Goal: Information Seeking & Learning: Learn about a topic

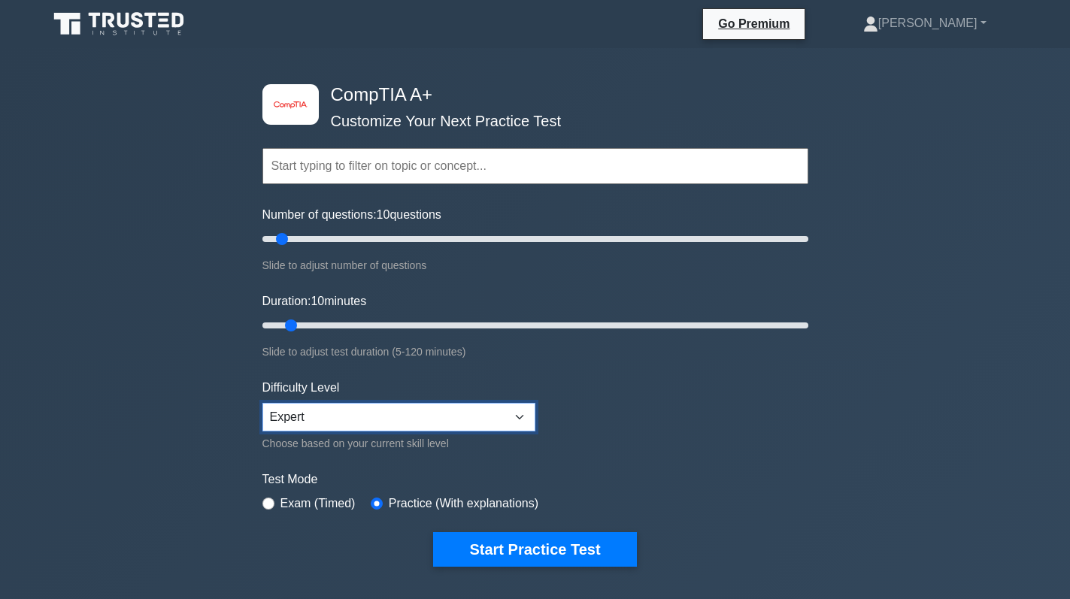
click at [334, 413] on select "Beginner Intermediate Expert" at bounding box center [398, 417] width 273 height 29
select select "beginner"
click at [262, 403] on select "Beginner Intermediate Expert" at bounding box center [398, 417] width 273 height 29
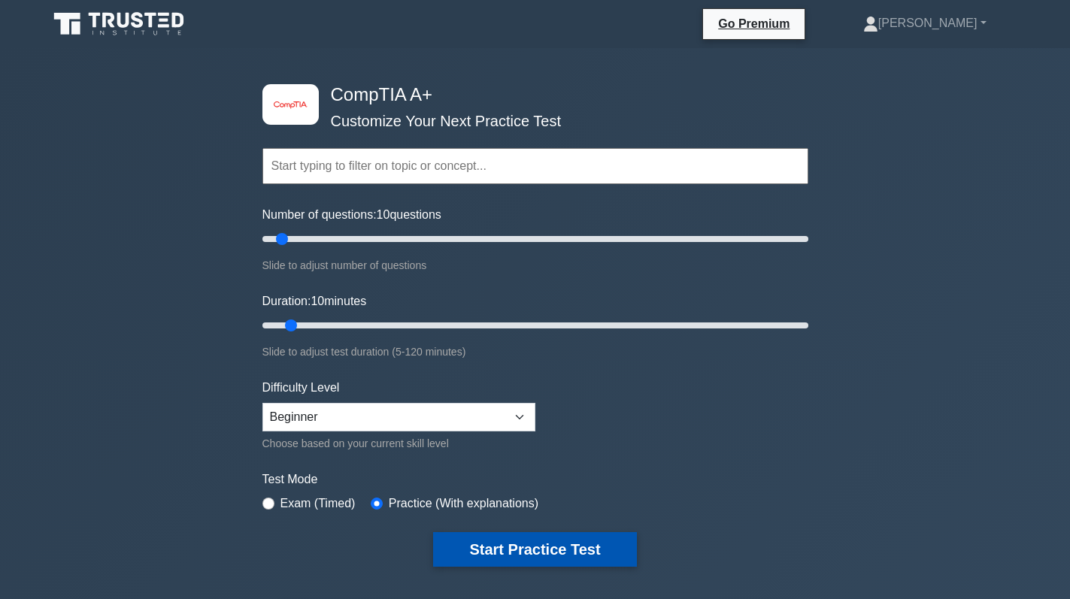
click at [499, 546] on button "Start Practice Test" at bounding box center [534, 549] width 203 height 35
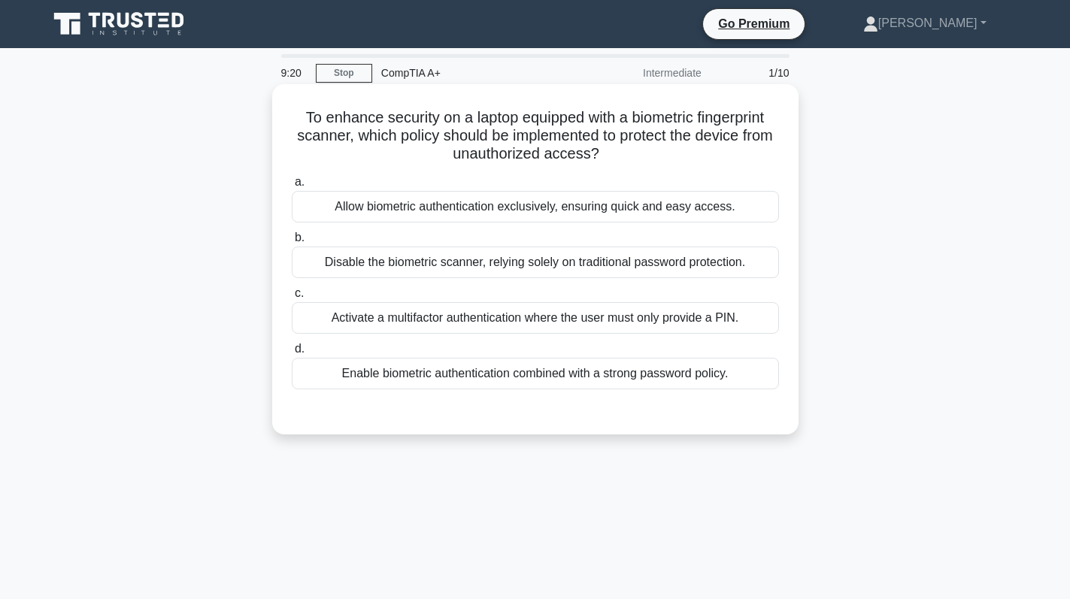
click at [568, 378] on div "Enable biometric authentication combined with a strong password policy." at bounding box center [535, 374] width 487 height 32
click at [292, 354] on input "d. Enable biometric authentication combined with a strong password policy." at bounding box center [292, 349] width 0 height 10
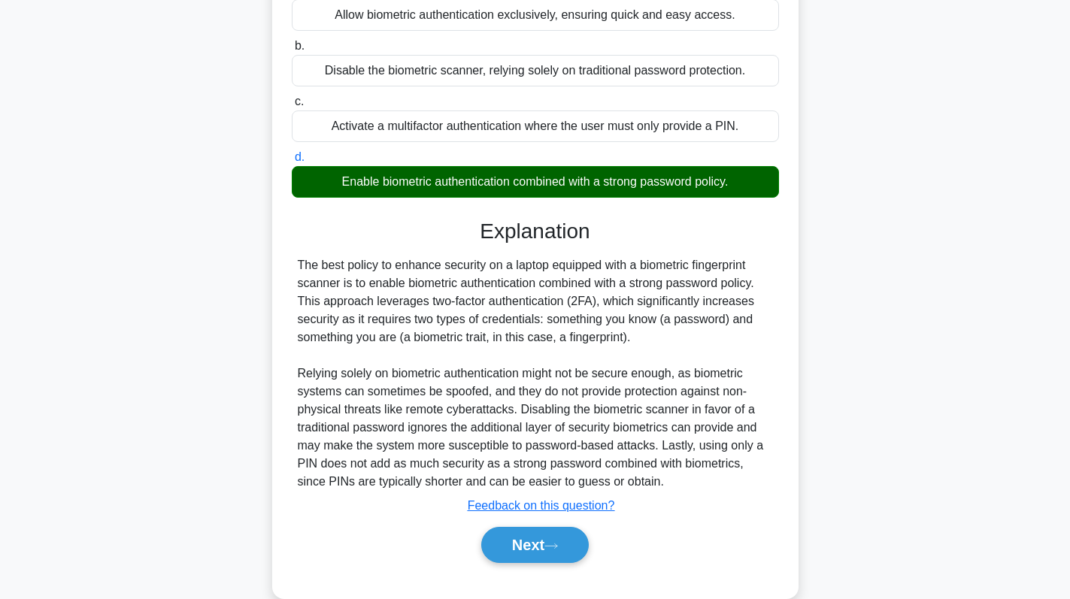
scroll to position [145, 0]
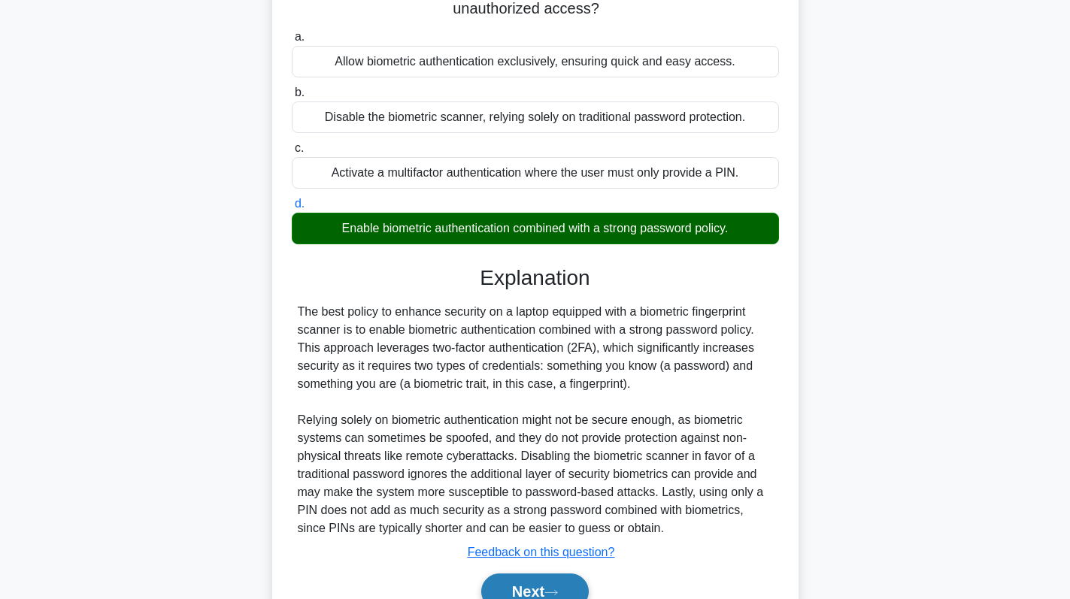
click at [501, 589] on button "Next" at bounding box center [535, 592] width 108 height 36
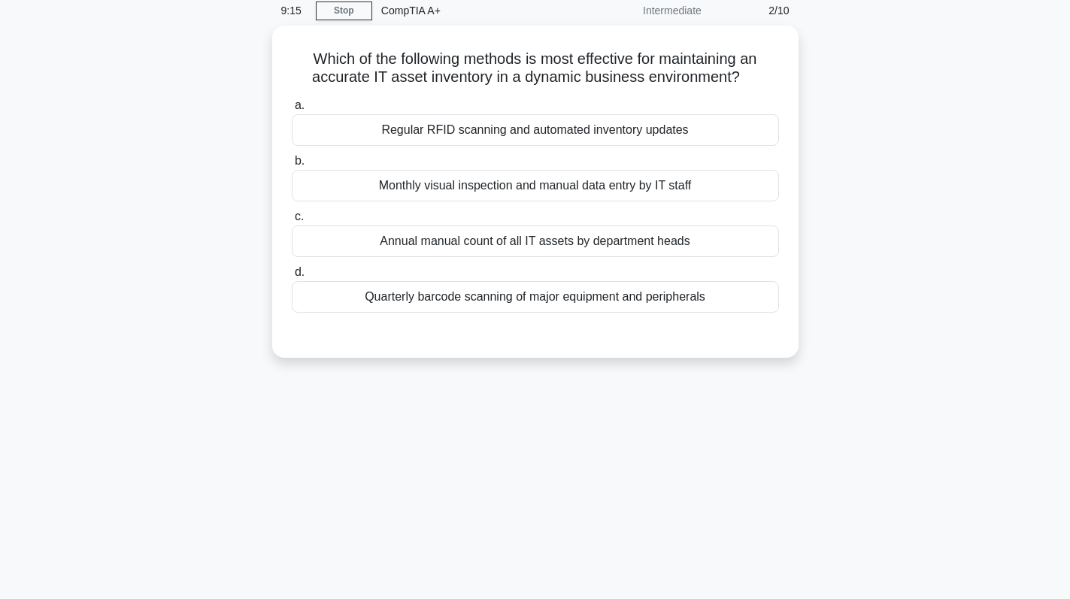
scroll to position [0, 0]
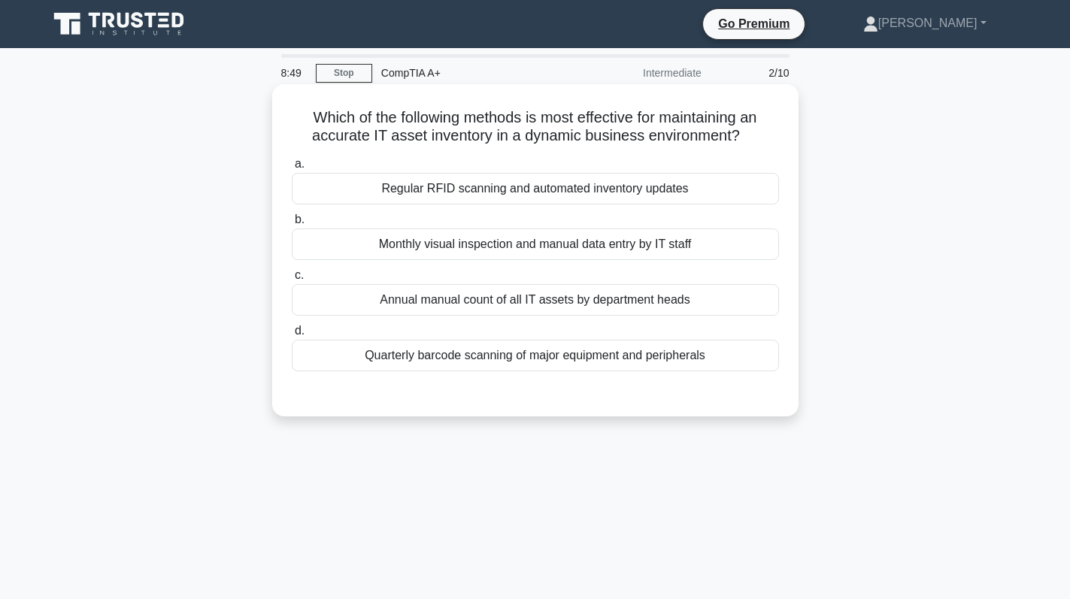
click at [480, 350] on div "Quarterly barcode scanning of major equipment and peripherals" at bounding box center [535, 356] width 487 height 32
click at [292, 336] on input "d. Quarterly barcode scanning of major equipment and peripherals" at bounding box center [292, 331] width 0 height 10
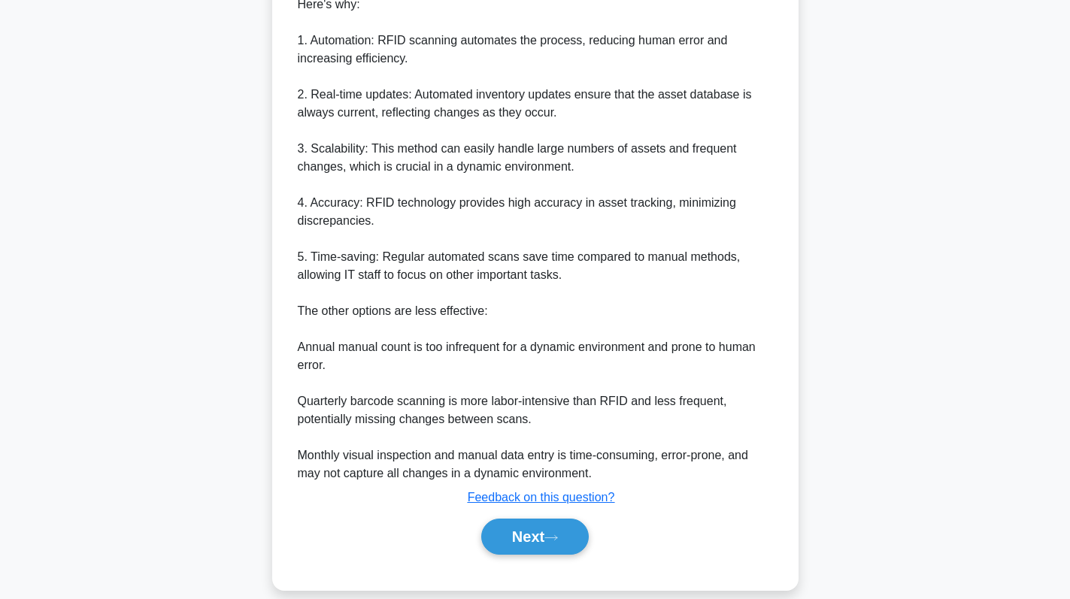
scroll to position [492, 0]
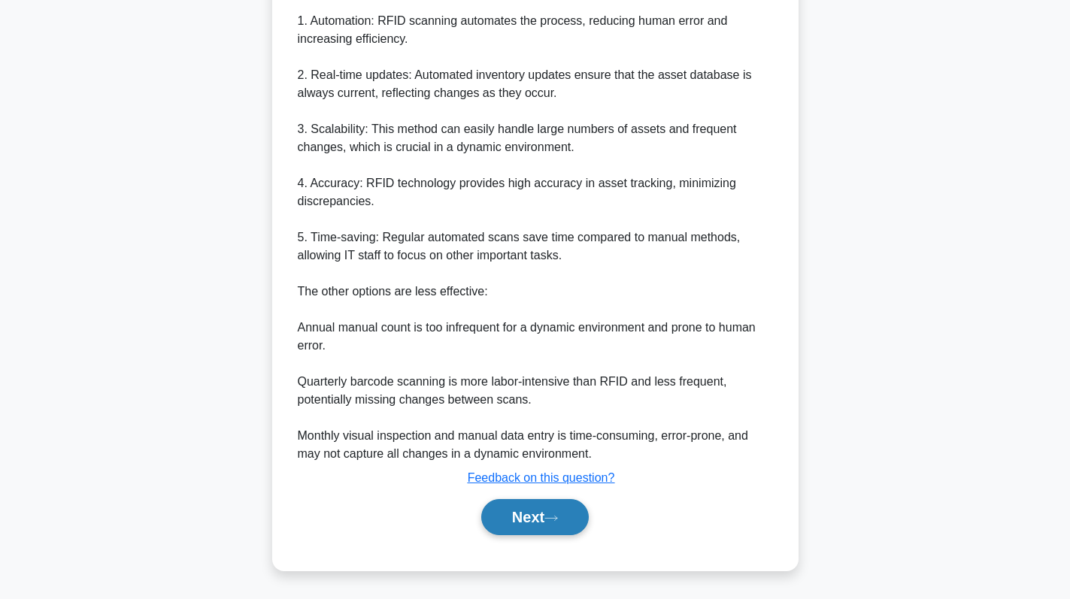
click at [542, 523] on button "Next" at bounding box center [535, 517] width 108 height 36
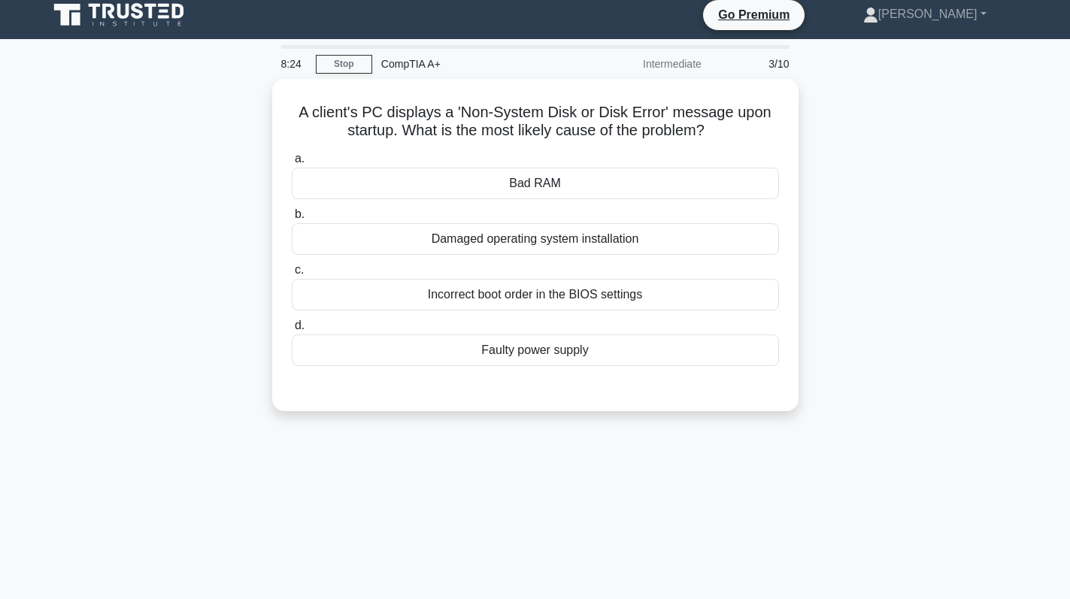
scroll to position [0, 0]
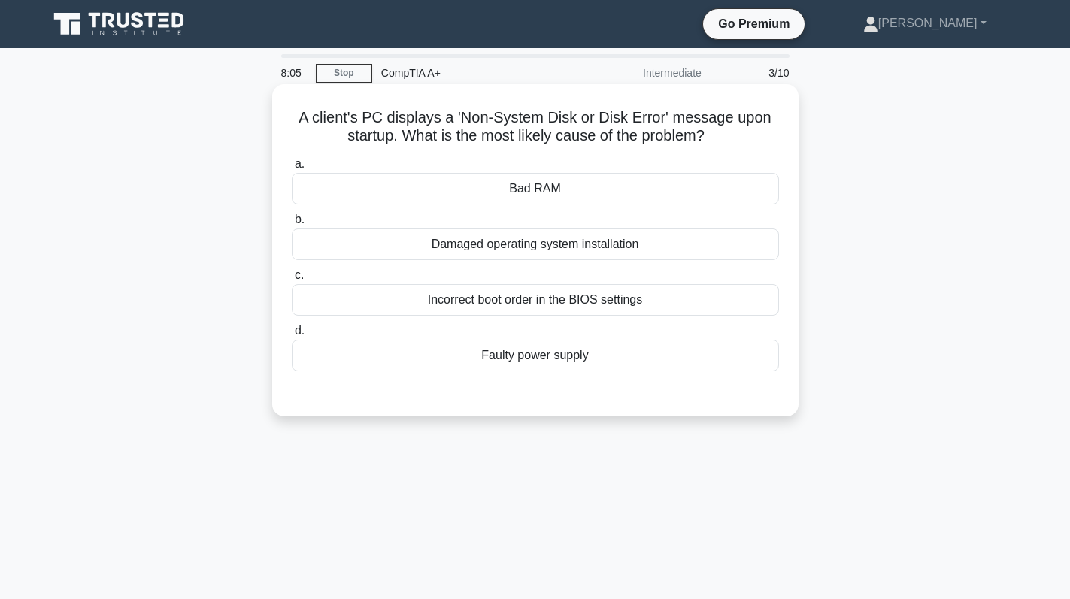
click at [614, 305] on div "Incorrect boot order in the BIOS settings" at bounding box center [535, 300] width 487 height 32
click at [292, 280] on input "c. Incorrect boot order in the BIOS settings" at bounding box center [292, 276] width 0 height 10
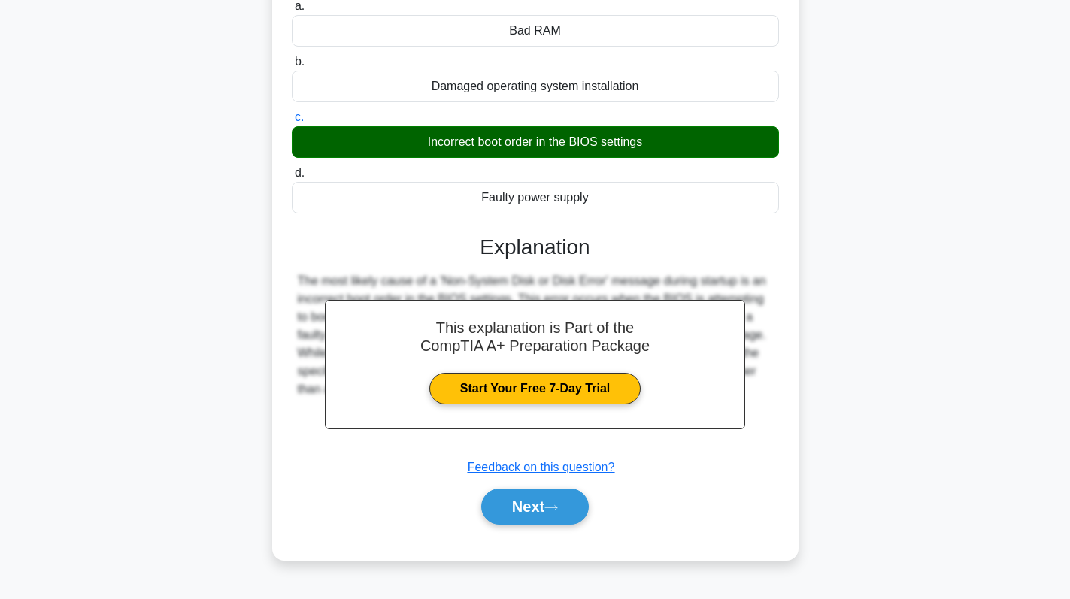
scroll to position [213, 0]
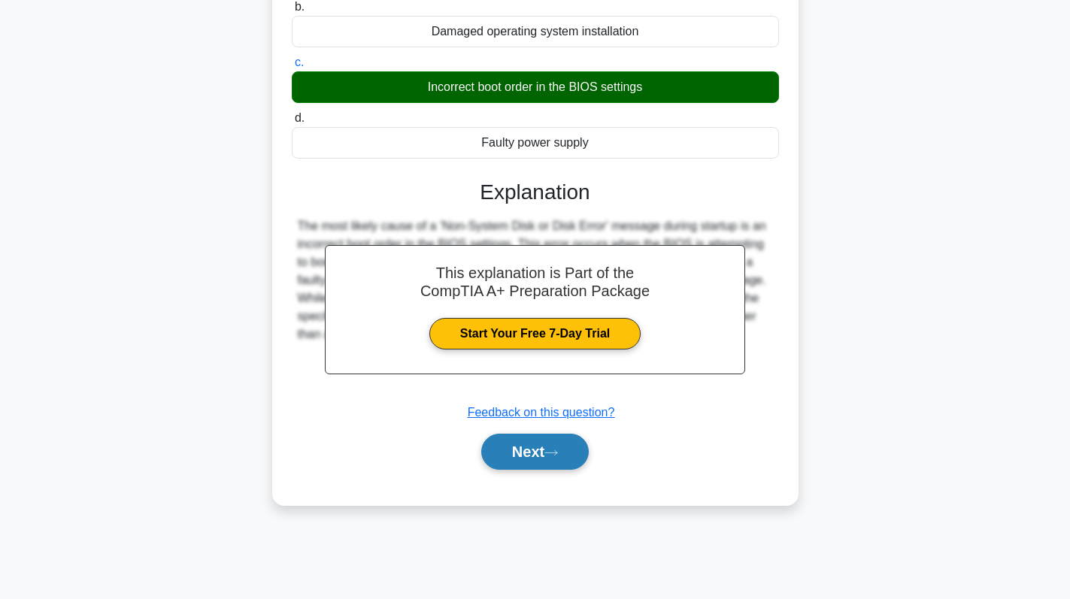
click at [546, 460] on button "Next" at bounding box center [535, 452] width 108 height 36
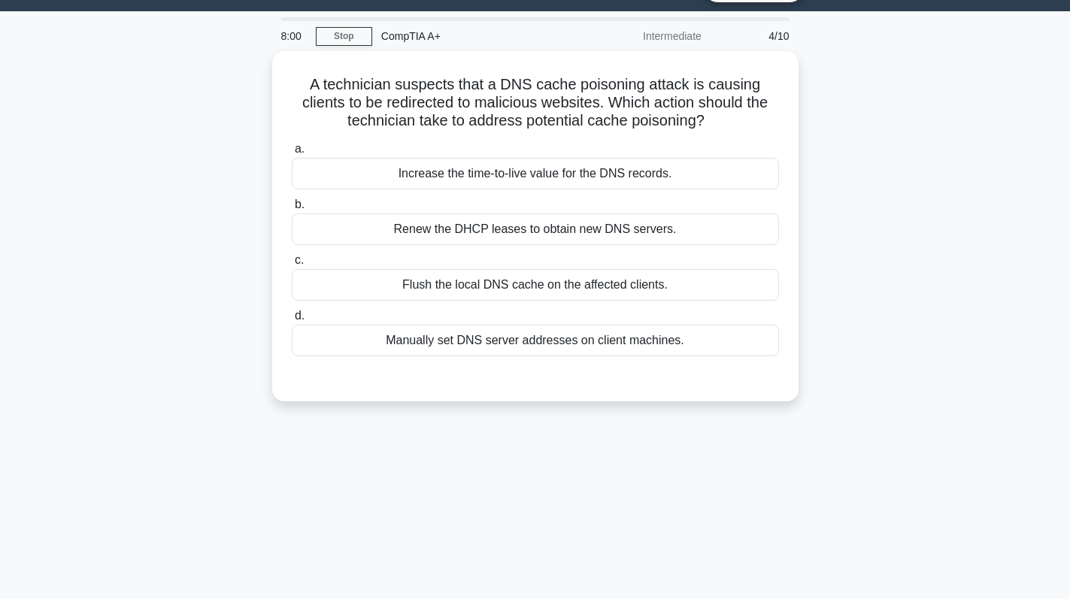
scroll to position [0, 0]
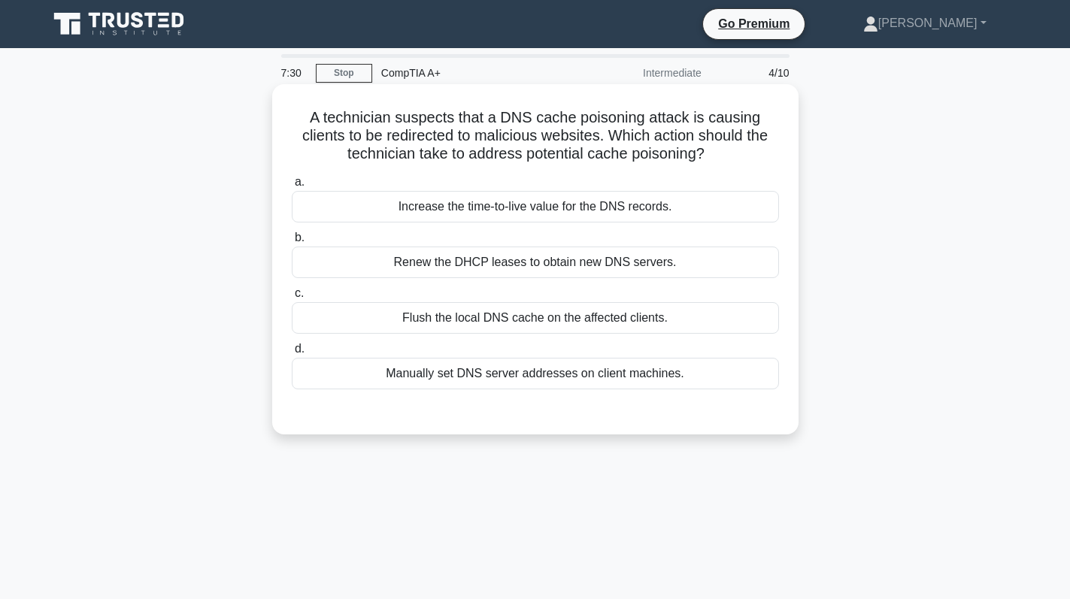
click at [613, 318] on div "Flush the local DNS cache on the affected clients." at bounding box center [535, 318] width 487 height 32
click at [292, 298] on input "c. Flush the local DNS cache on the affected clients." at bounding box center [292, 294] width 0 height 10
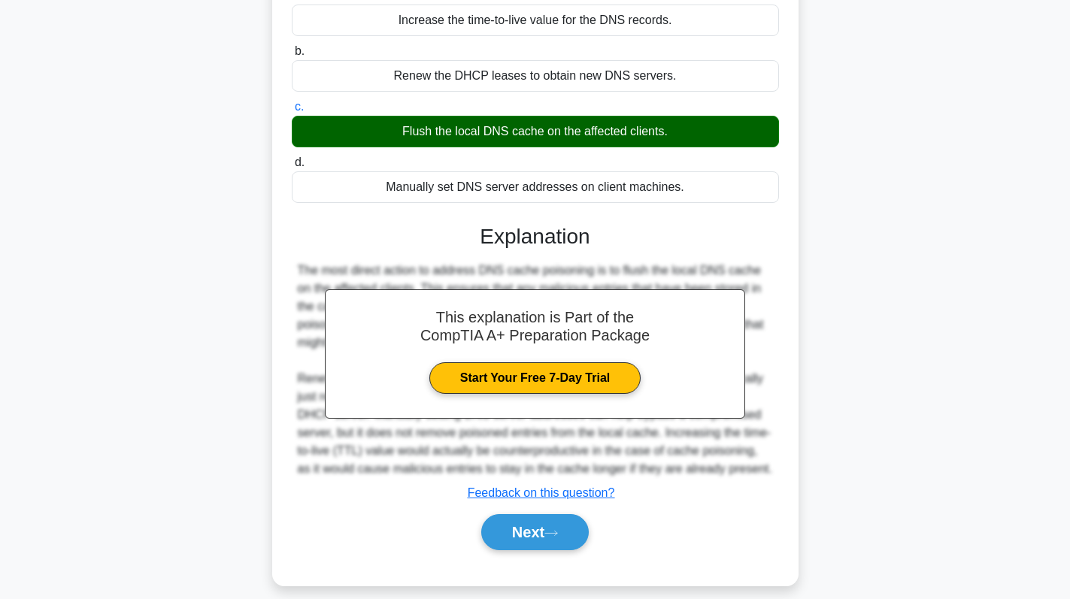
scroll to position [213, 0]
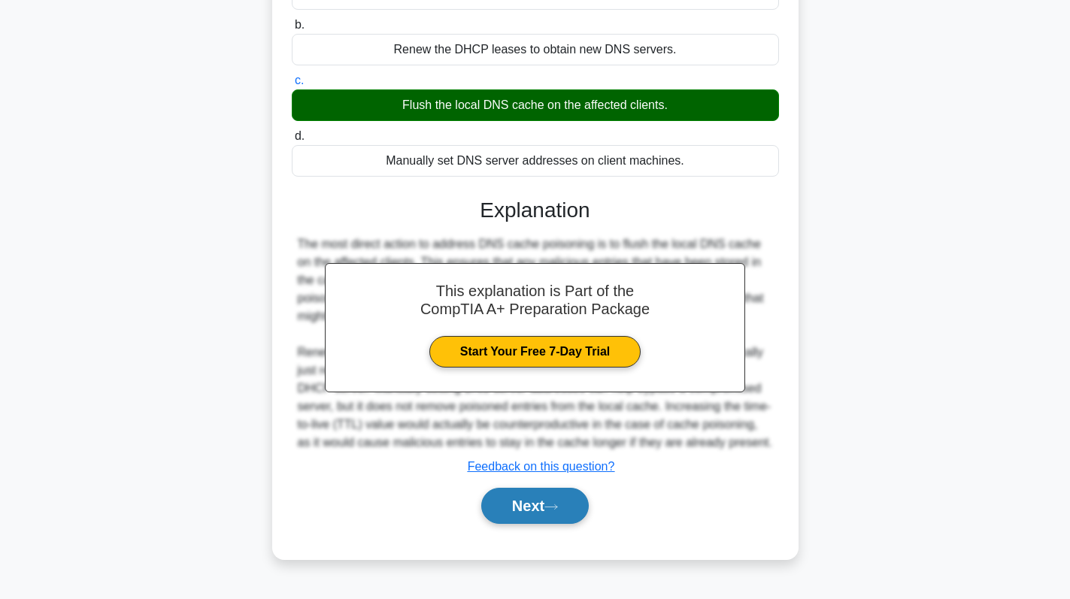
click at [543, 512] on button "Next" at bounding box center [535, 506] width 108 height 36
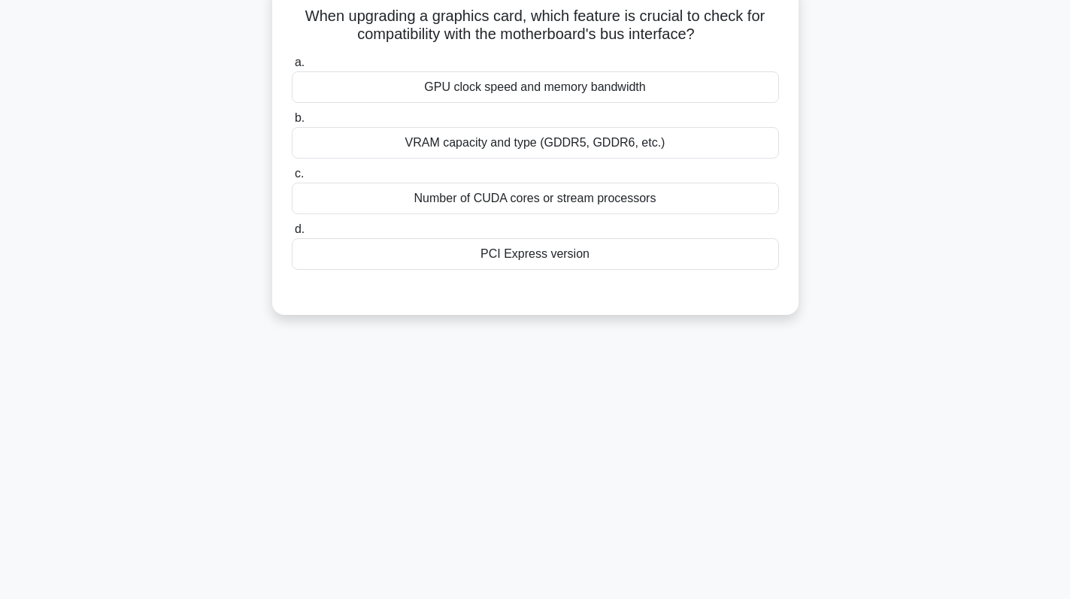
scroll to position [0, 0]
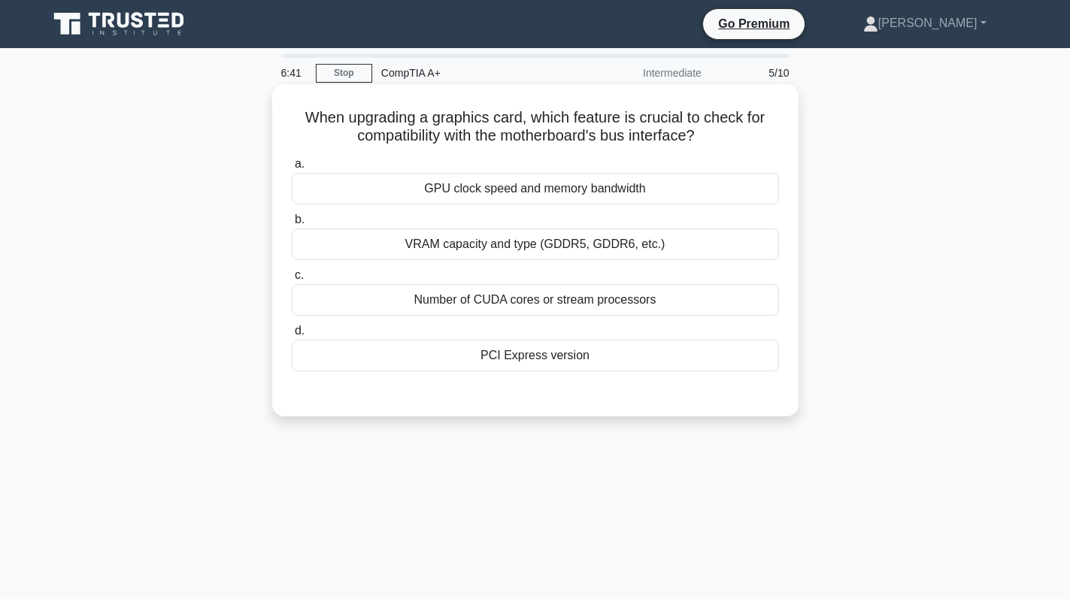
click at [539, 353] on div "PCI Express version" at bounding box center [535, 356] width 487 height 32
click at [292, 336] on input "d. PCI Express version" at bounding box center [292, 331] width 0 height 10
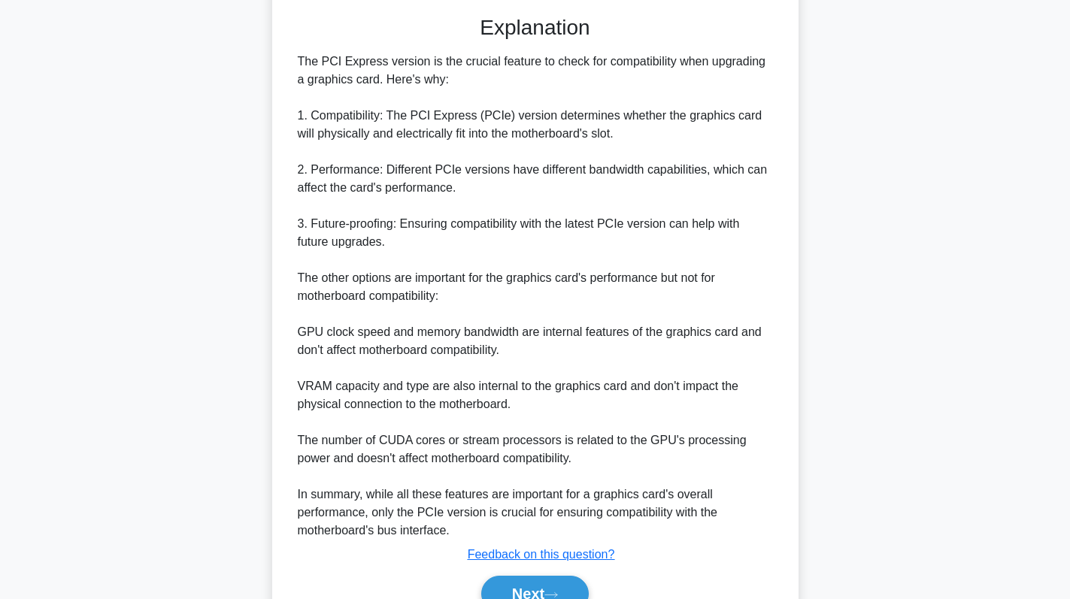
scroll to position [455, 0]
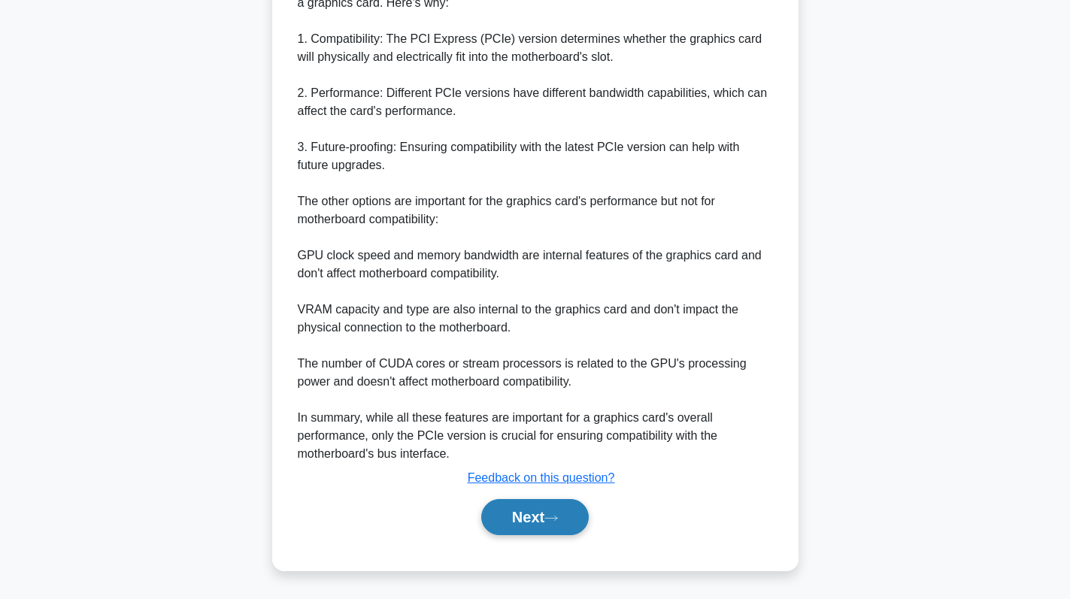
click at [526, 501] on button "Next" at bounding box center [535, 517] width 108 height 36
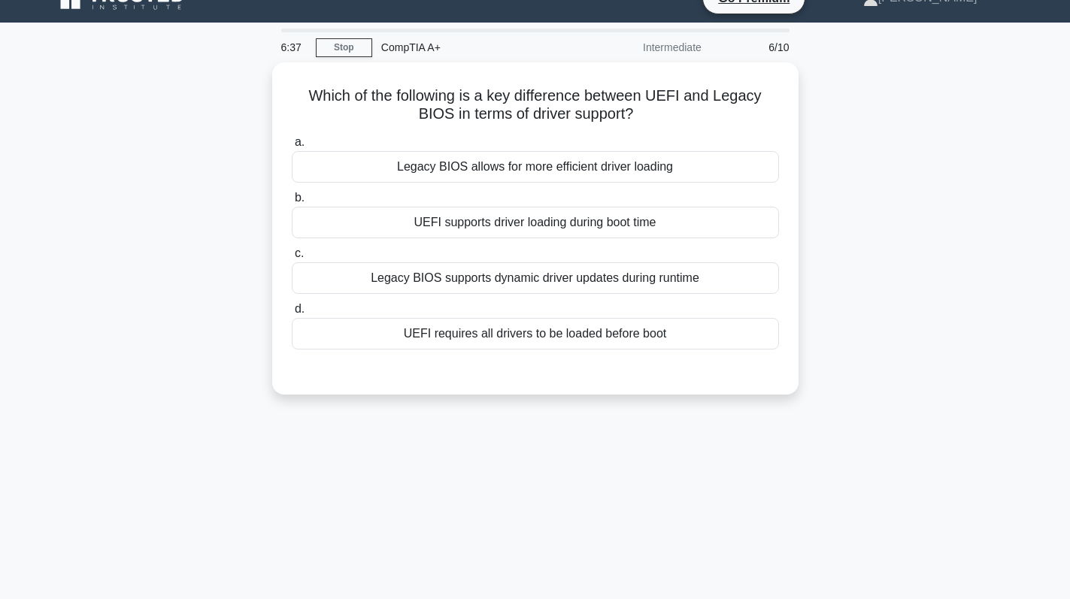
scroll to position [0, 0]
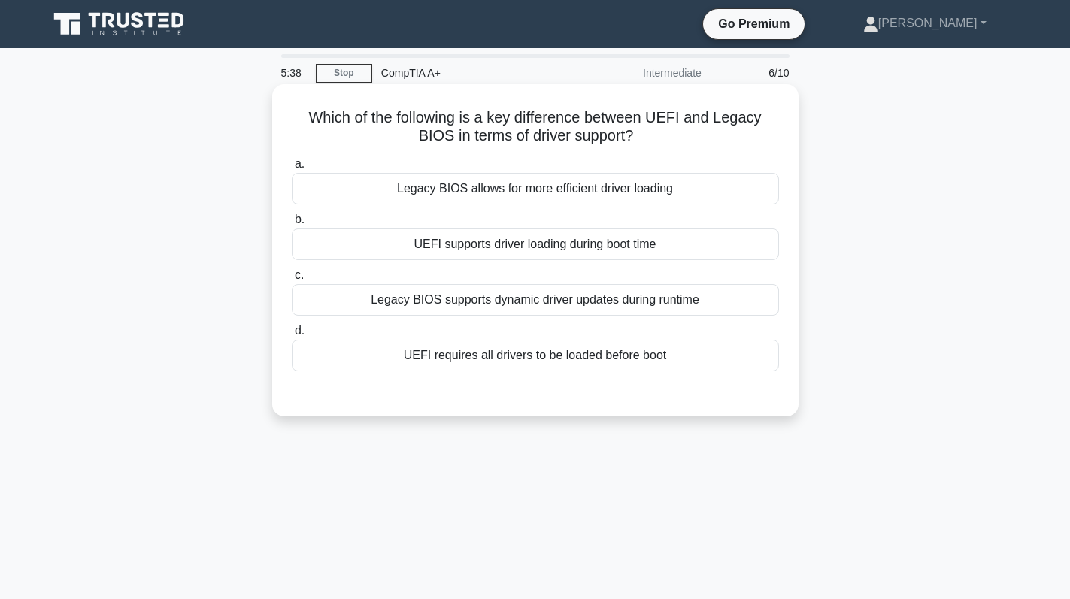
click at [590, 346] on div "UEFI requires all drivers to be loaded before boot" at bounding box center [535, 356] width 487 height 32
click at [292, 336] on input "d. UEFI requires all drivers to be loaded before boot" at bounding box center [292, 331] width 0 height 10
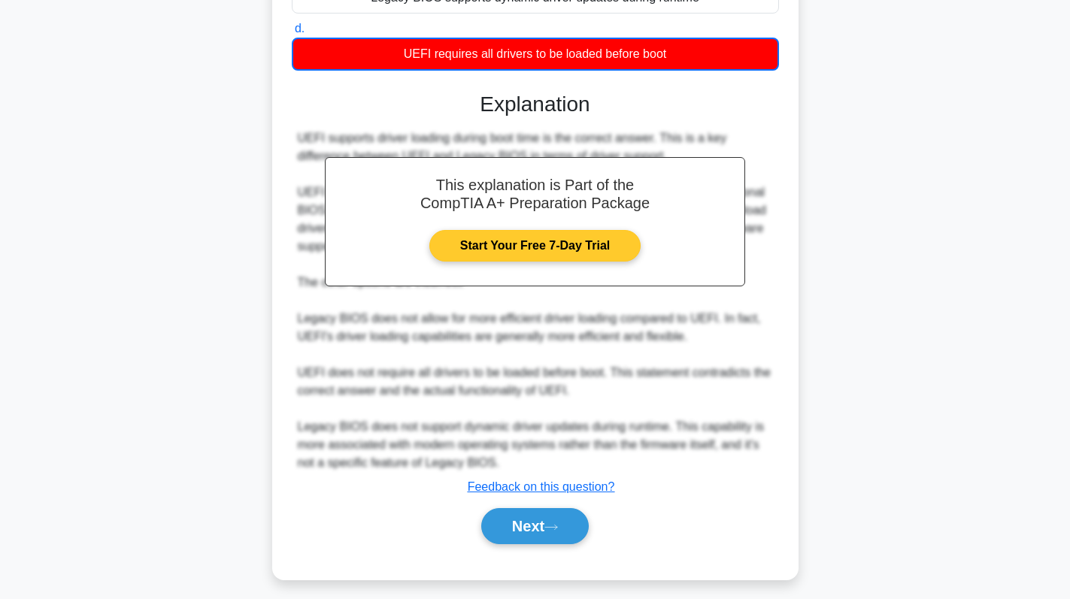
scroll to position [312, 0]
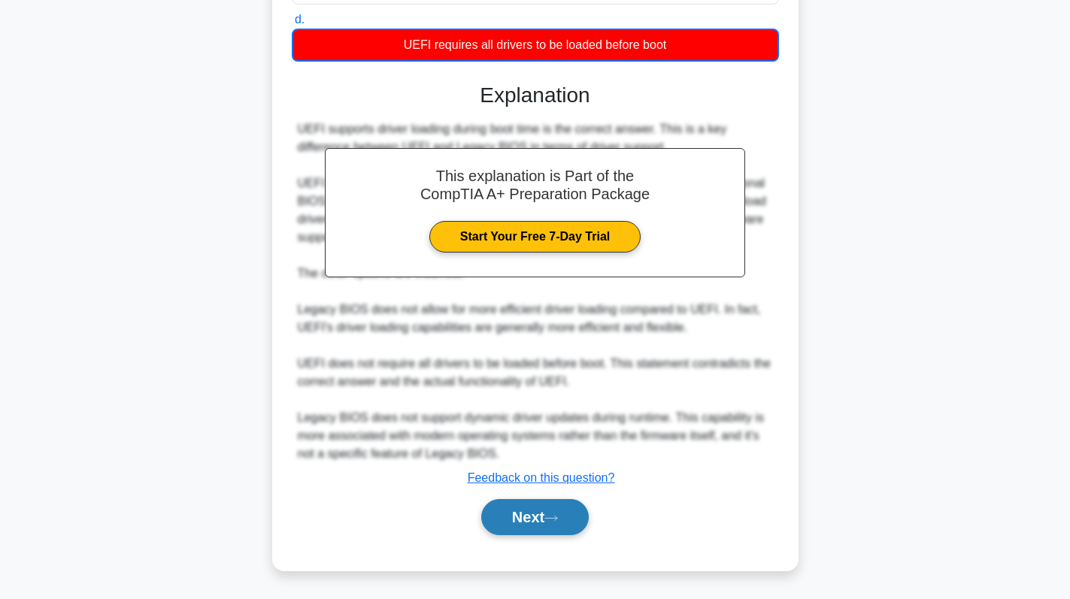
click at [525, 506] on button "Next" at bounding box center [535, 517] width 108 height 36
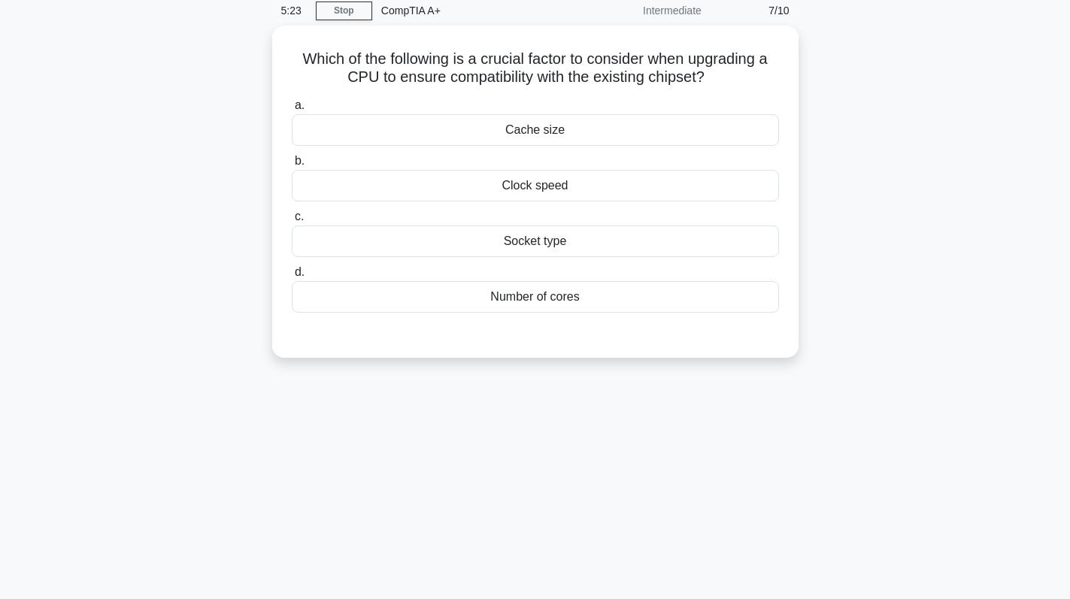
scroll to position [0, 0]
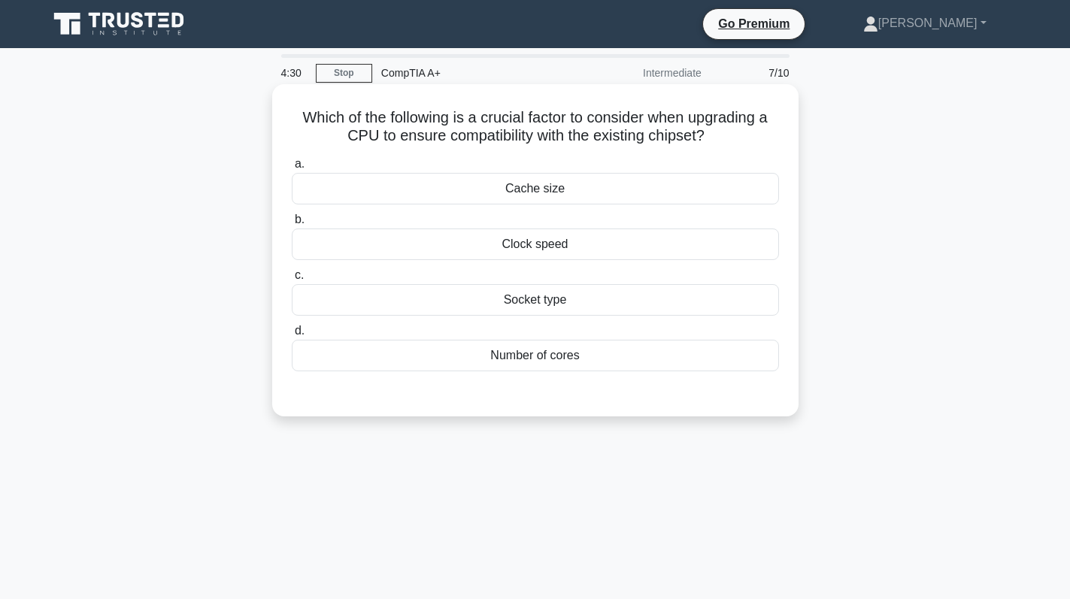
click at [637, 181] on div "Cache size" at bounding box center [535, 189] width 487 height 32
click at [292, 169] on input "a. Cache size" at bounding box center [292, 164] width 0 height 10
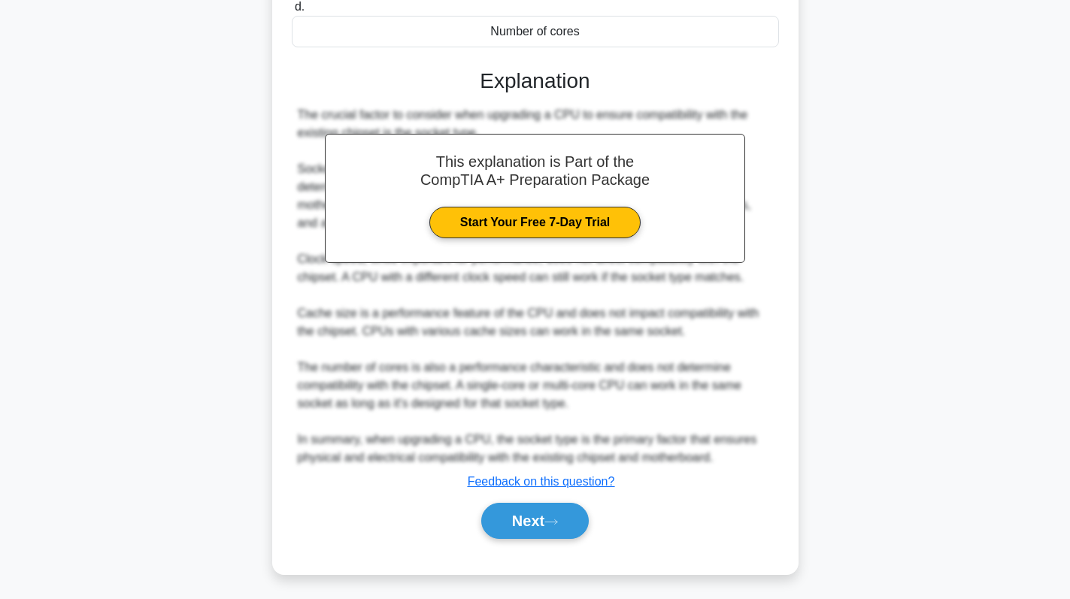
scroll to position [330, 0]
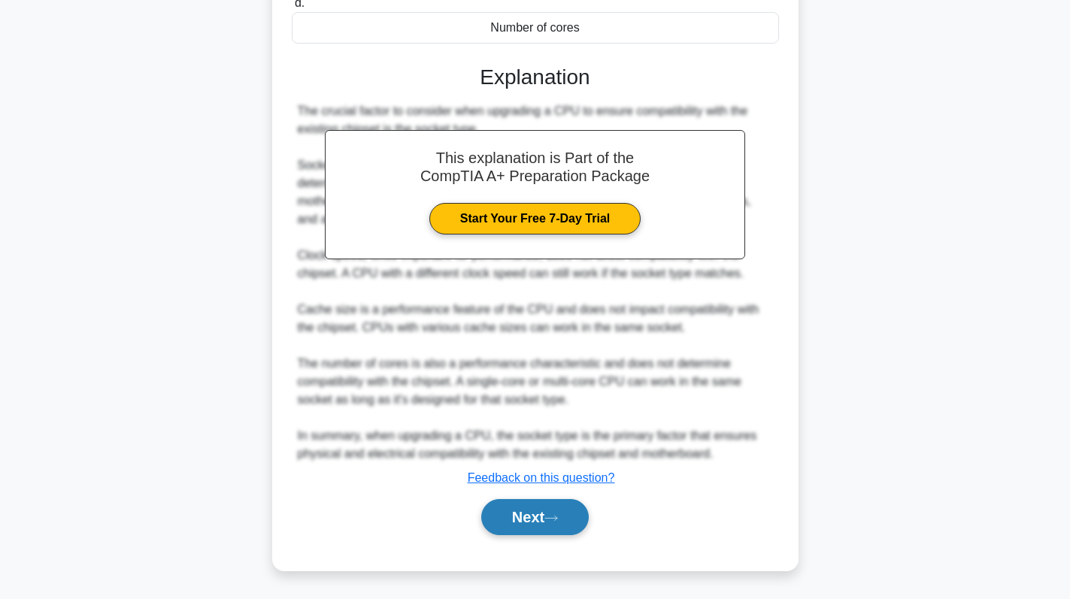
click at [534, 513] on button "Next" at bounding box center [535, 517] width 108 height 36
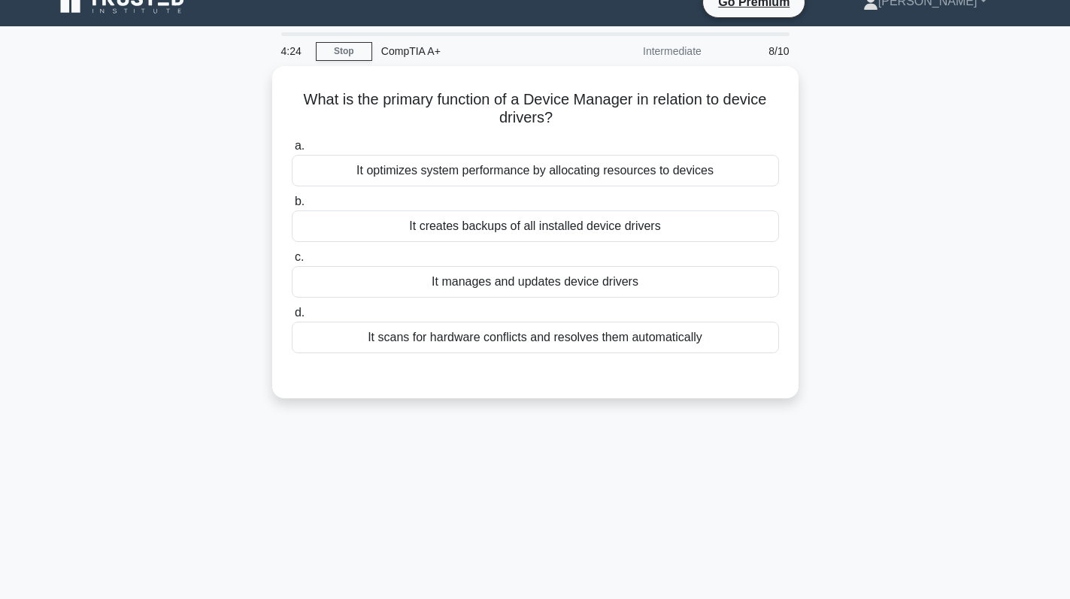
scroll to position [0, 0]
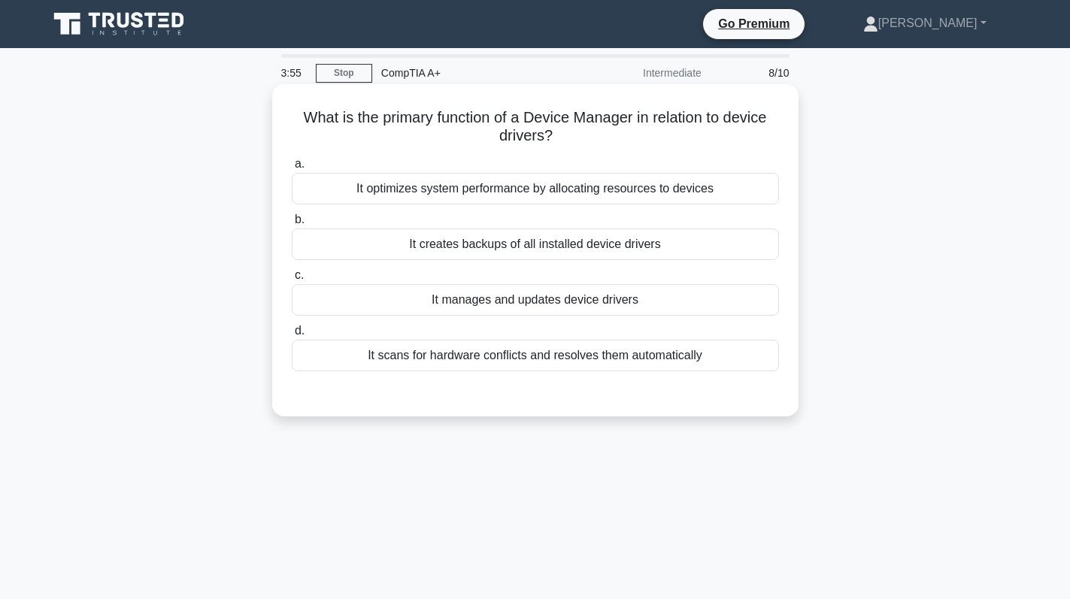
click at [674, 320] on div "a. It optimizes system performance by allocating resources to devices b. It cre…" at bounding box center [535, 263] width 505 height 223
click at [672, 298] on div "It manages and updates device drivers" at bounding box center [535, 300] width 487 height 32
click at [292, 280] on input "c. It manages and updates device drivers" at bounding box center [292, 276] width 0 height 10
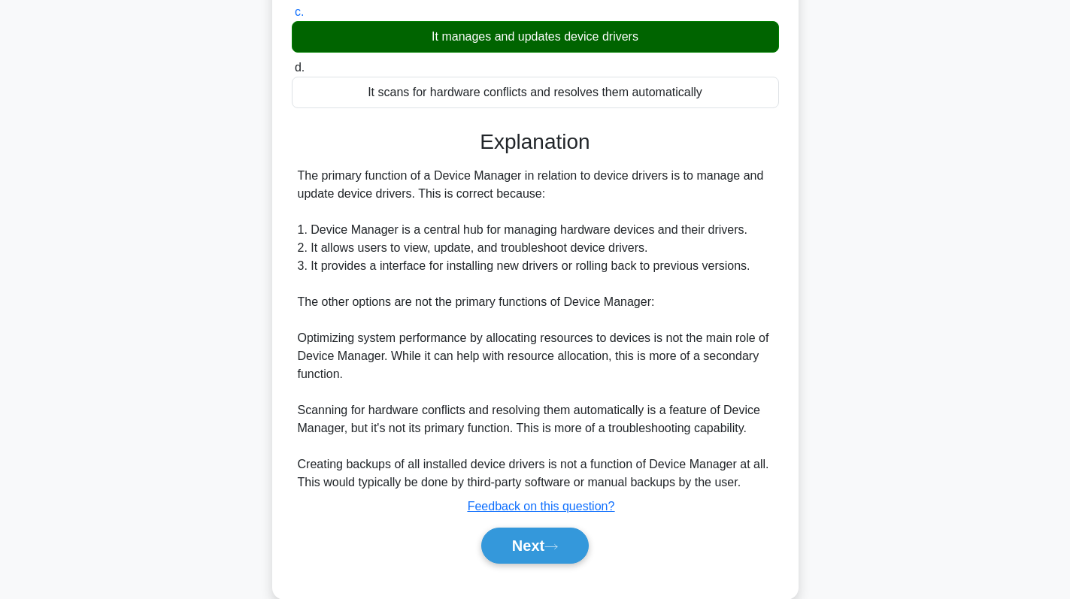
scroll to position [292, 0]
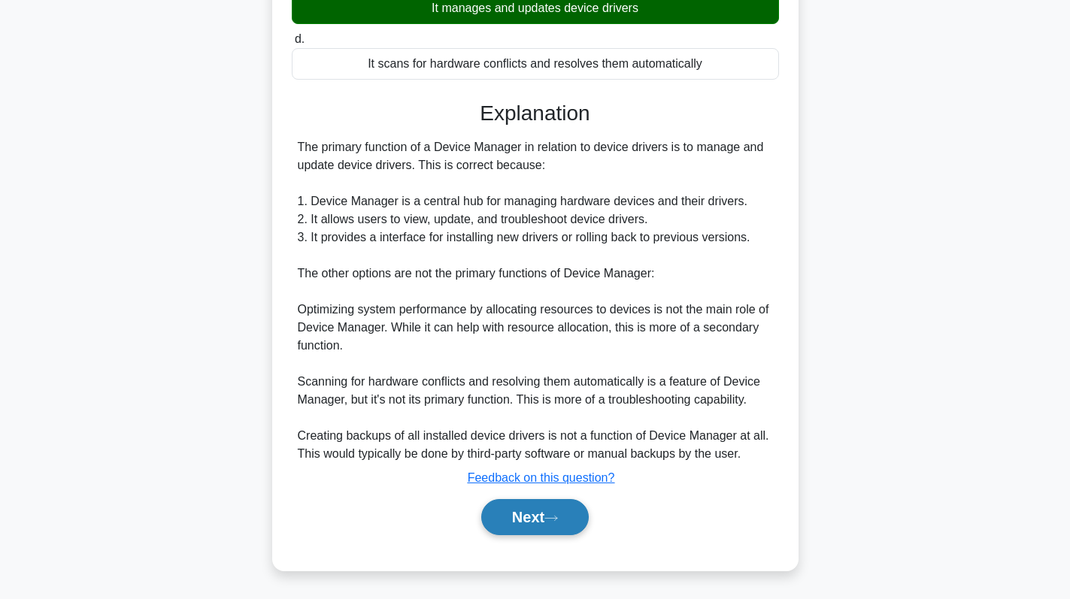
click at [515, 524] on button "Next" at bounding box center [535, 517] width 108 height 36
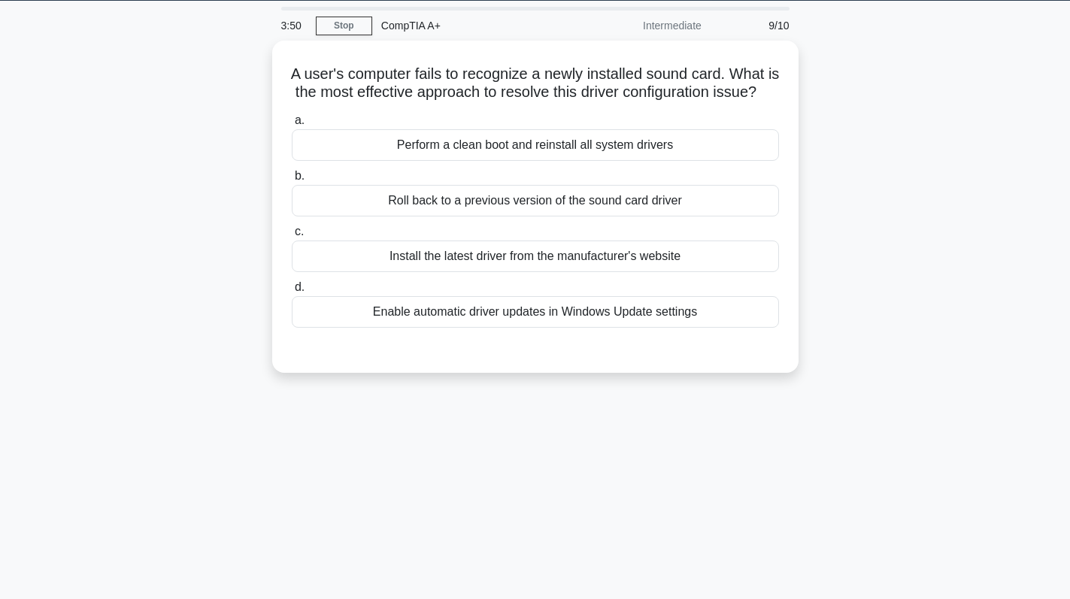
scroll to position [0, 0]
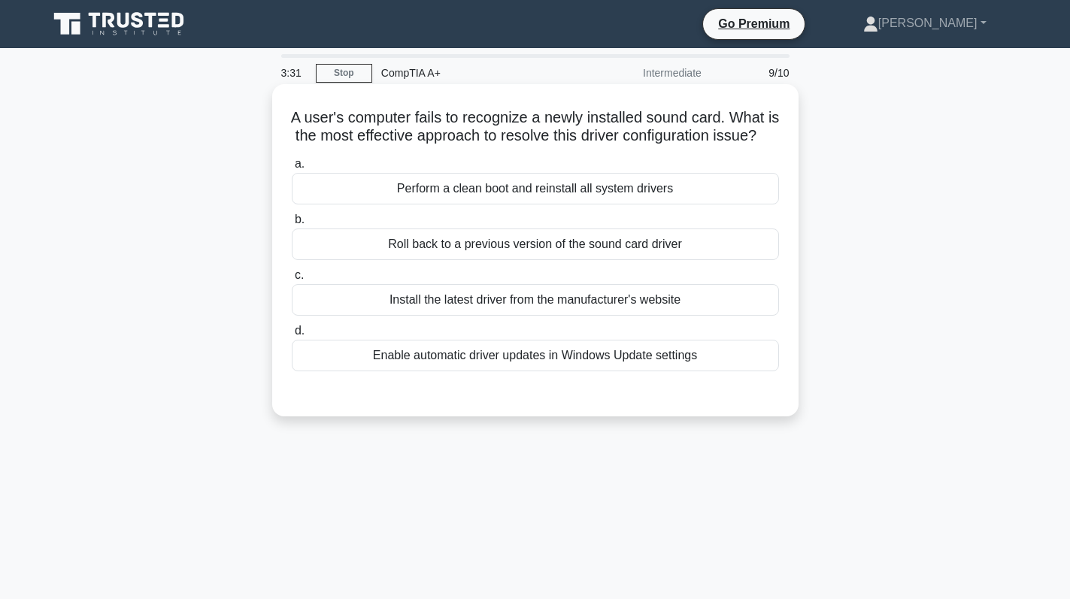
click at [695, 260] on div "Roll back to a previous version of the sound card driver" at bounding box center [535, 245] width 487 height 32
click at [292, 225] on input "b. Roll back to a previous version of the sound card driver" at bounding box center [292, 220] width 0 height 10
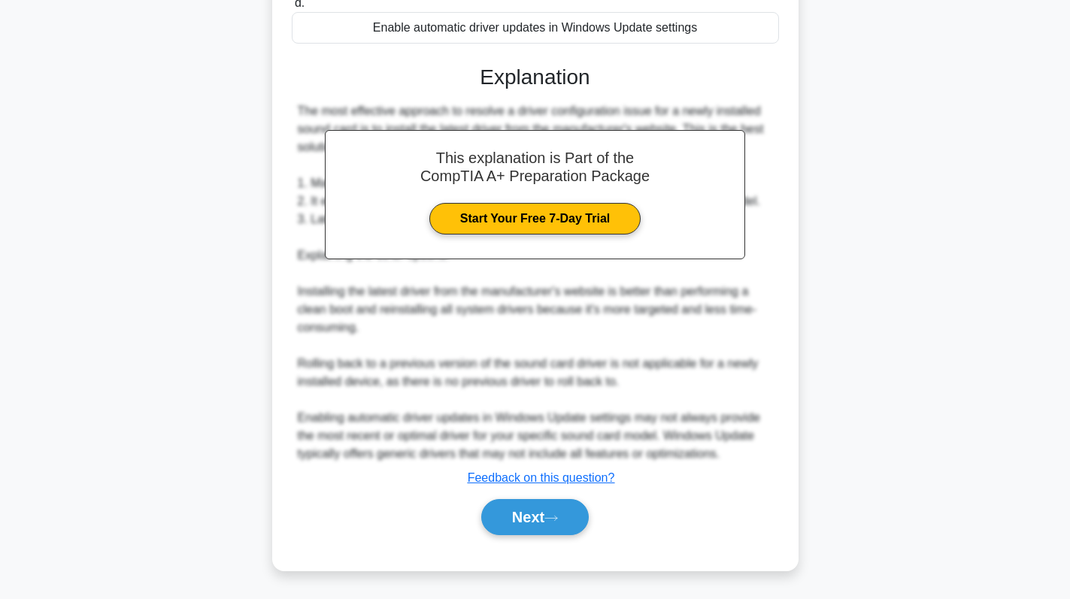
scroll to position [348, 0]
click at [525, 522] on button "Next" at bounding box center [535, 517] width 108 height 36
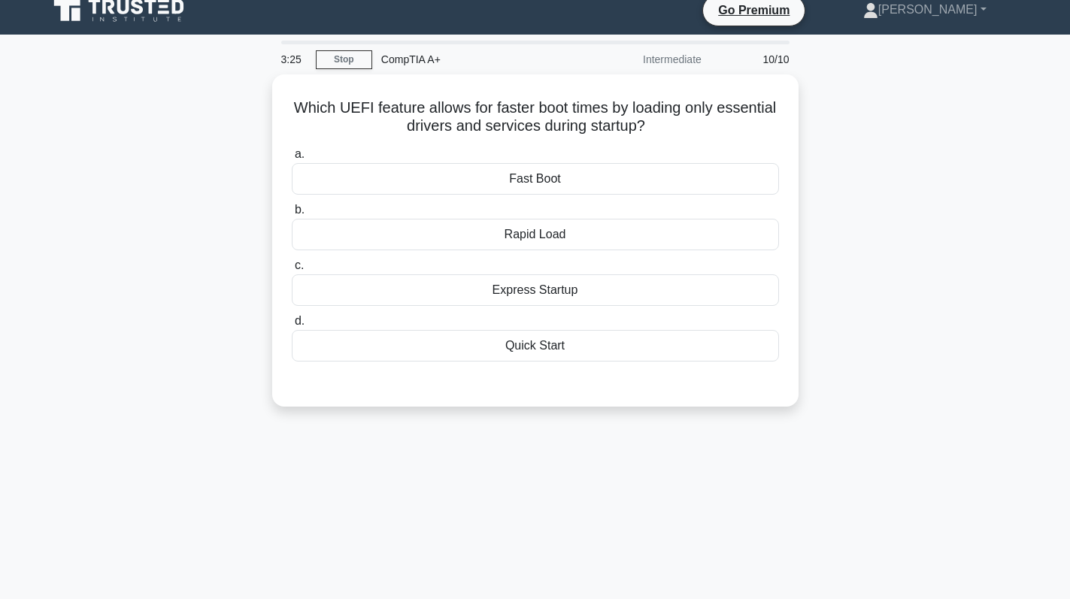
scroll to position [0, 0]
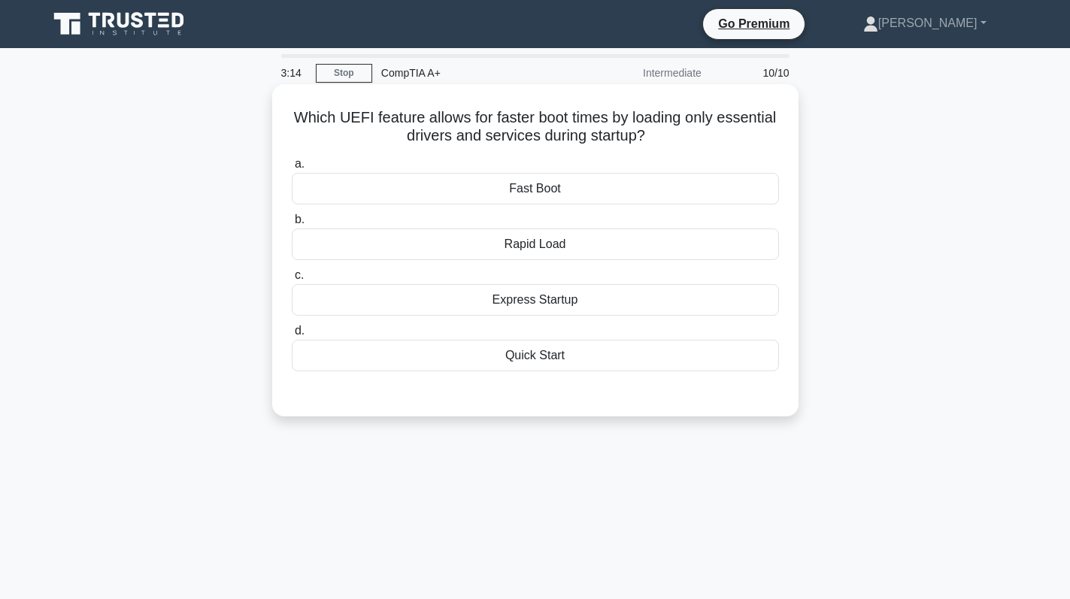
click at [586, 189] on div "Fast Boot" at bounding box center [535, 189] width 487 height 32
click at [292, 169] on input "a. Fast Boot" at bounding box center [292, 164] width 0 height 10
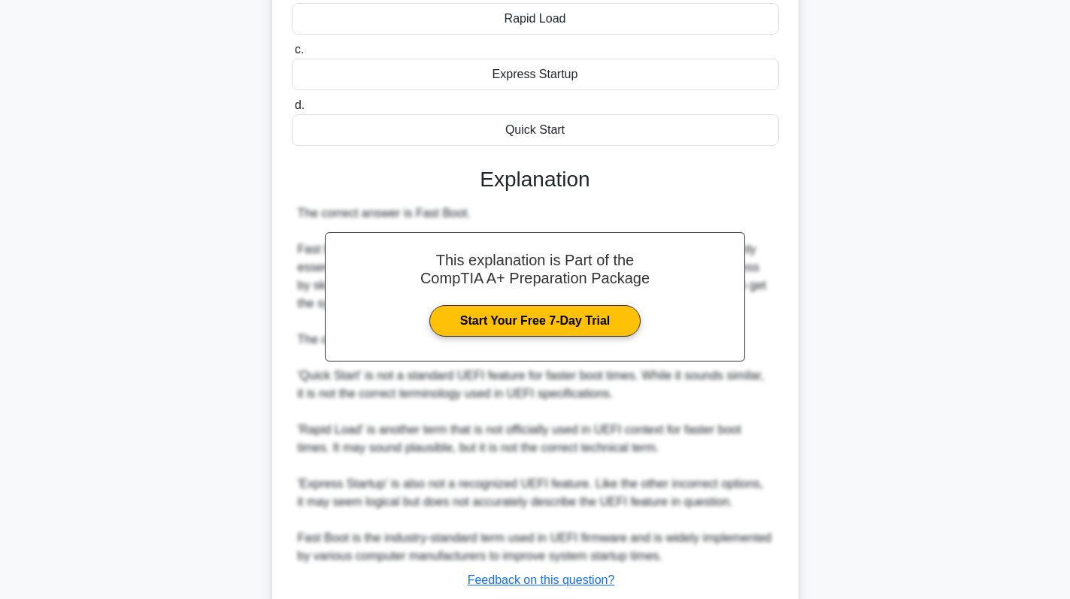
scroll to position [329, 0]
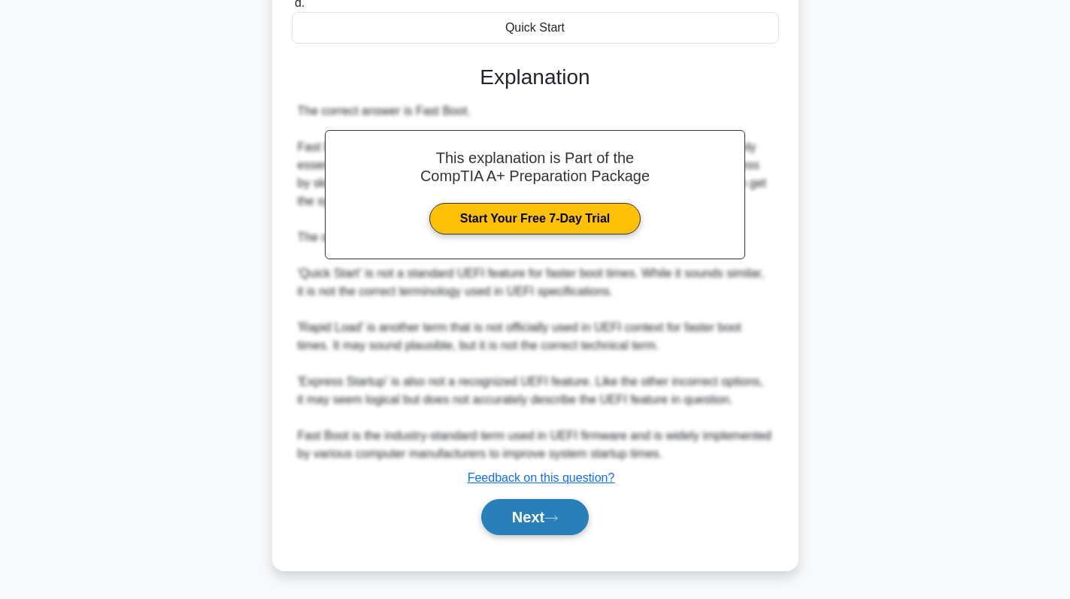
click at [536, 515] on button "Next" at bounding box center [535, 517] width 108 height 36
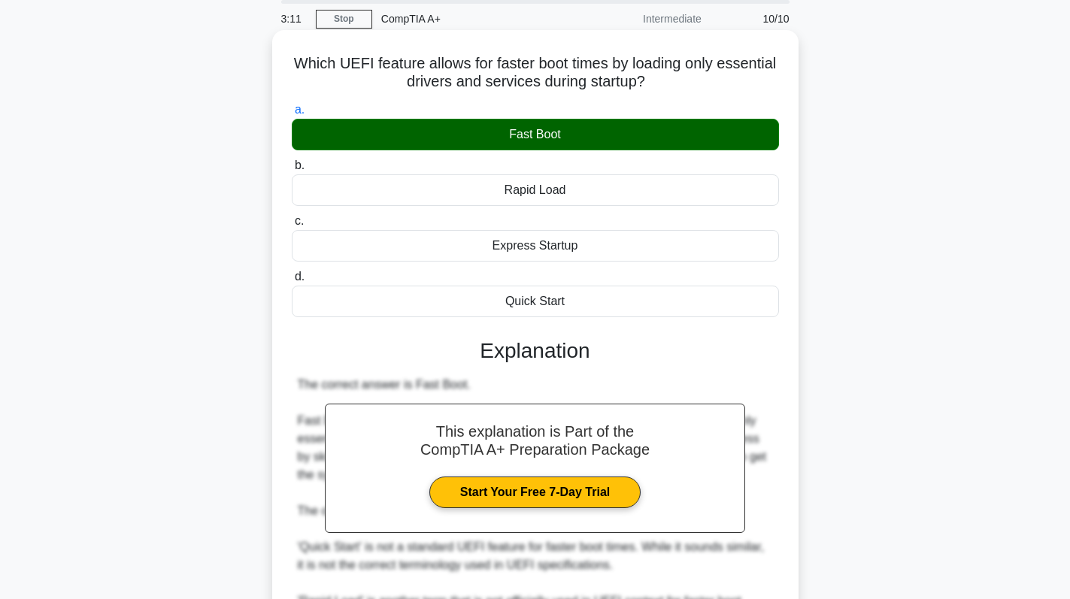
scroll to position [0, 0]
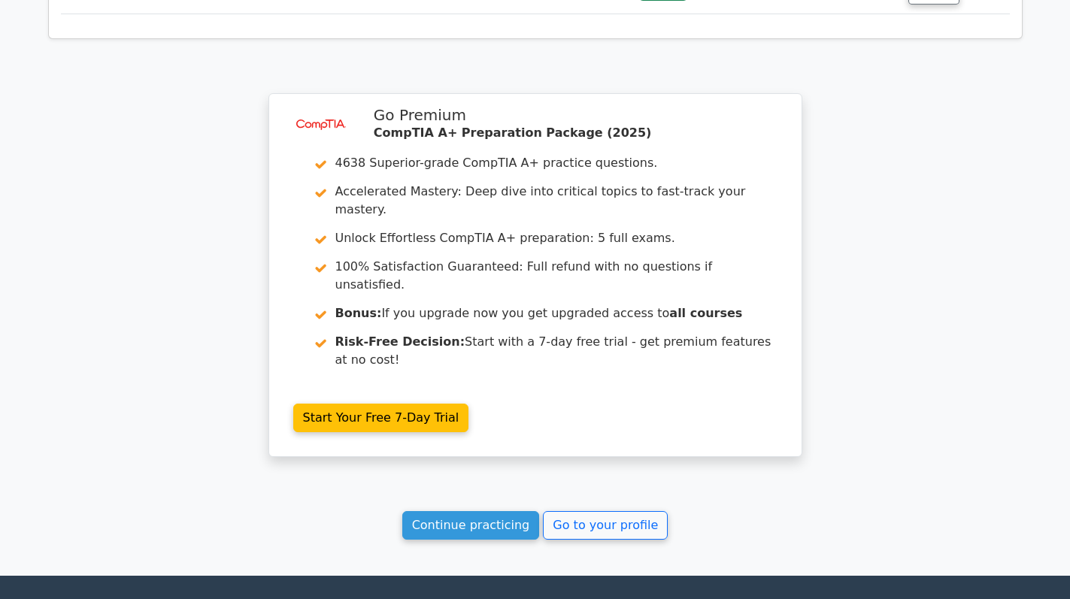
scroll to position [2449, 0]
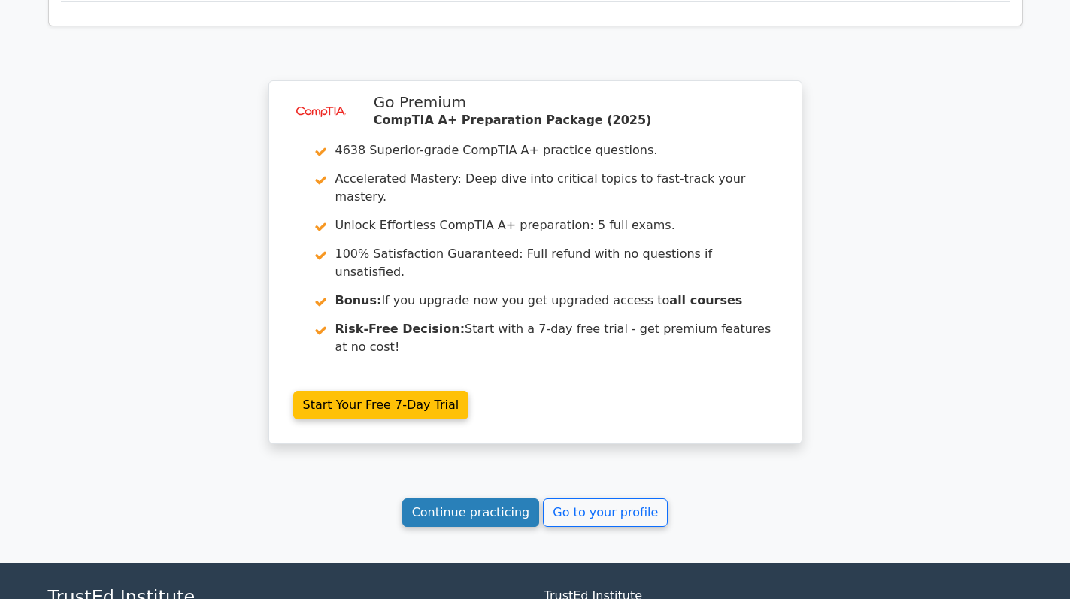
click at [468, 498] on link "Continue practicing" at bounding box center [471, 512] width 138 height 29
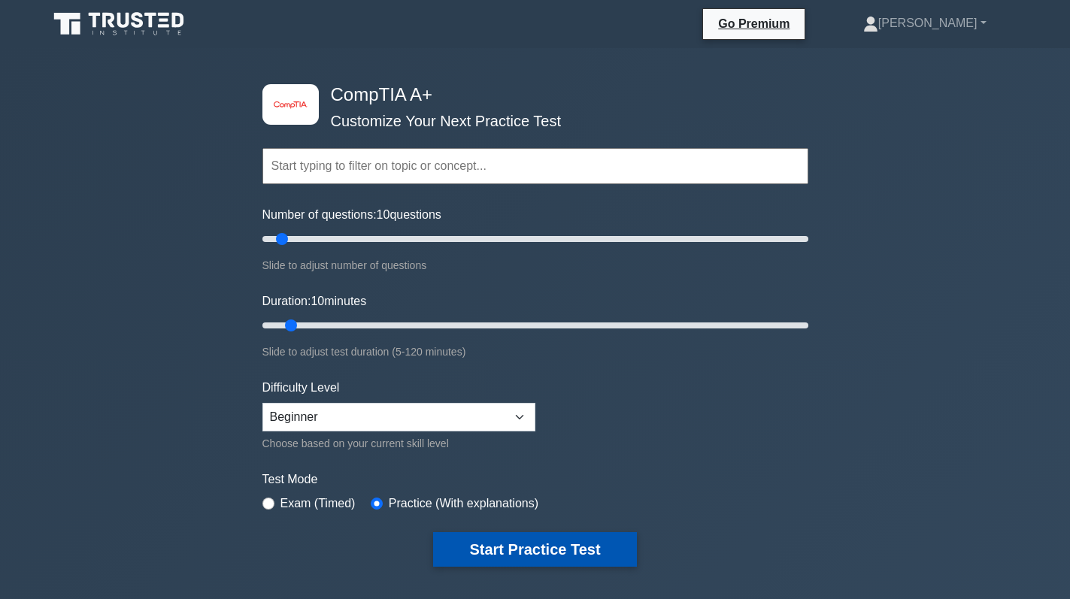
click at [519, 559] on button "Start Practice Test" at bounding box center [534, 549] width 203 height 35
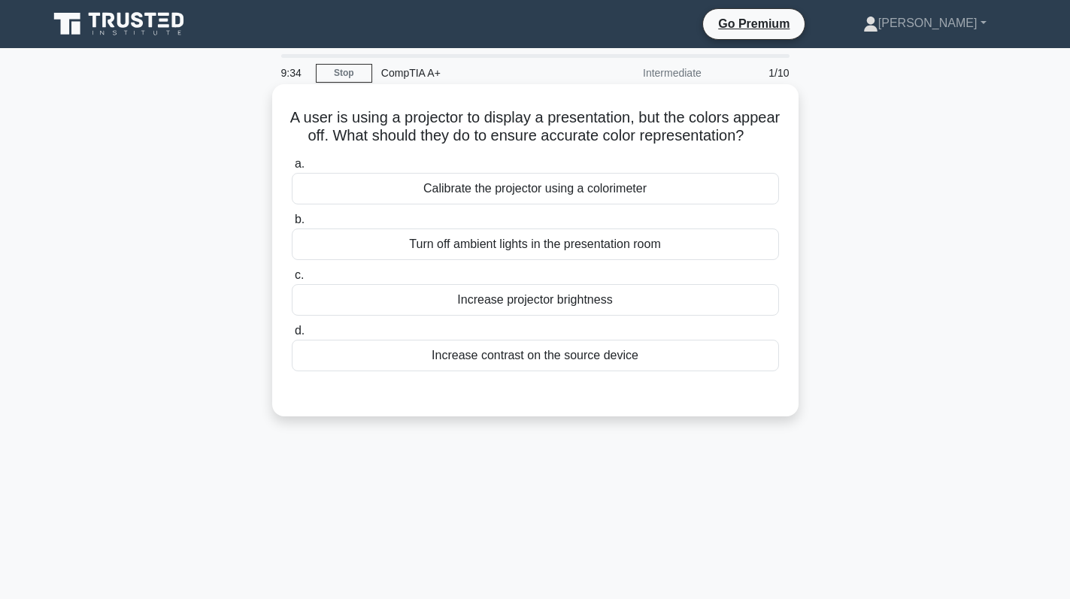
click at [649, 260] on div "Turn off ambient lights in the presentation room" at bounding box center [535, 245] width 487 height 32
click at [292, 225] on input "b. Turn off ambient lights in the presentation room" at bounding box center [292, 220] width 0 height 10
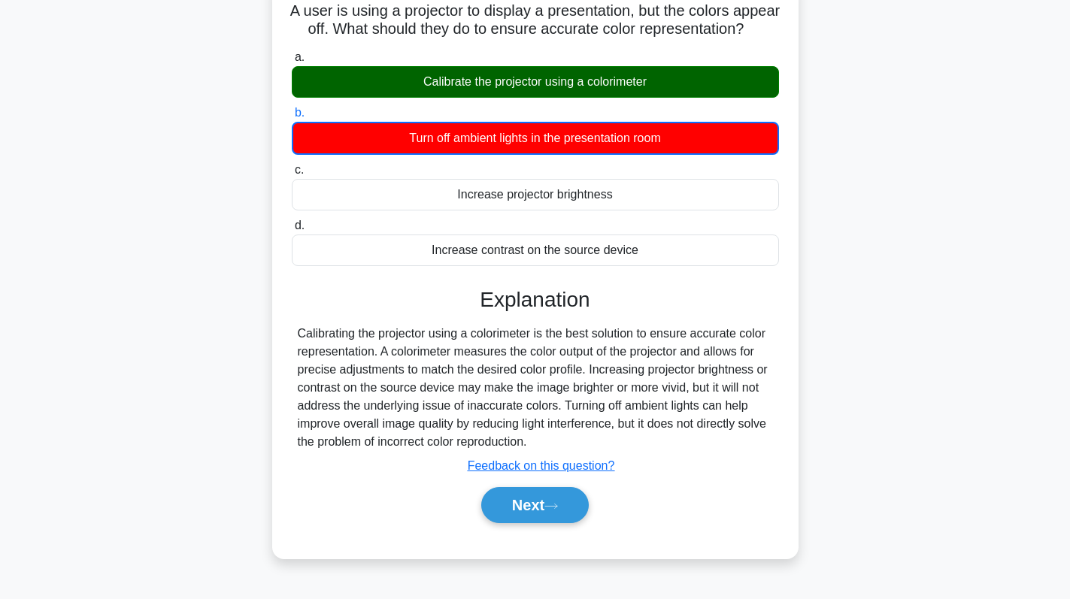
scroll to position [213, 0]
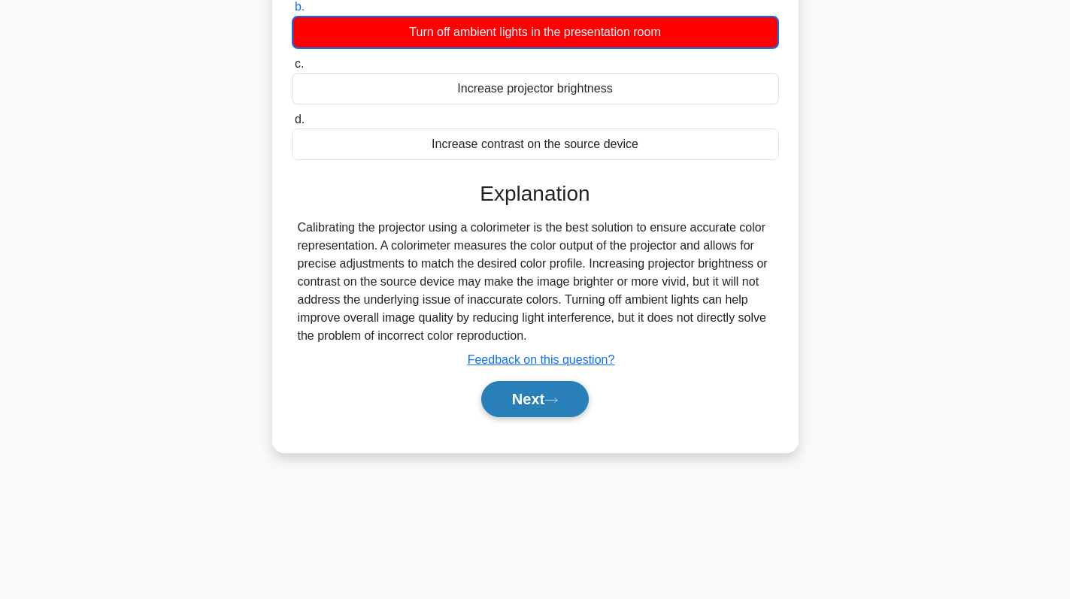
click at [529, 417] on button "Next" at bounding box center [535, 399] width 108 height 36
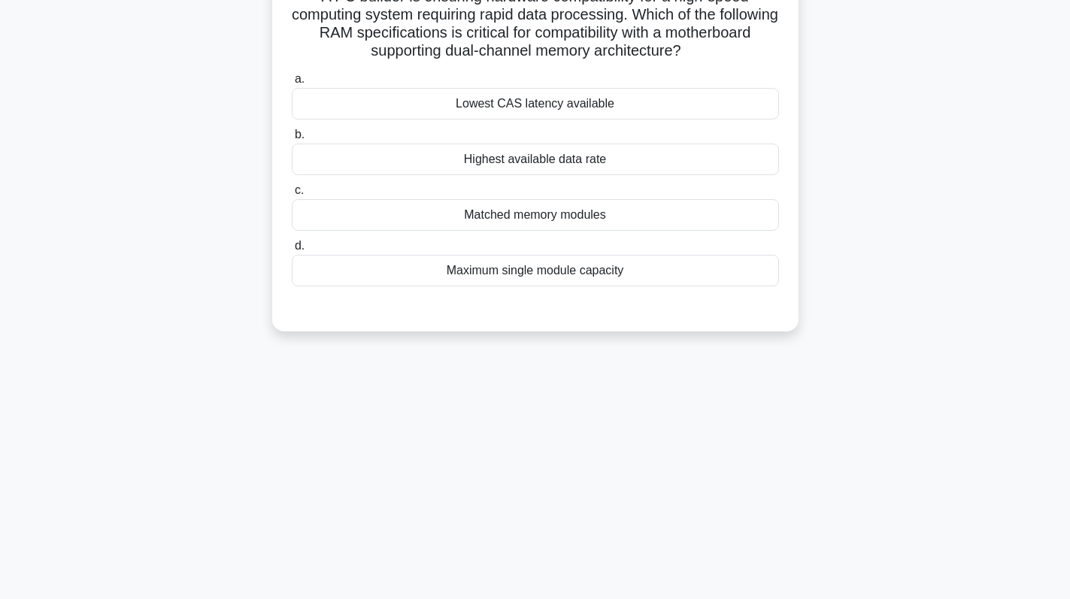
scroll to position [0, 0]
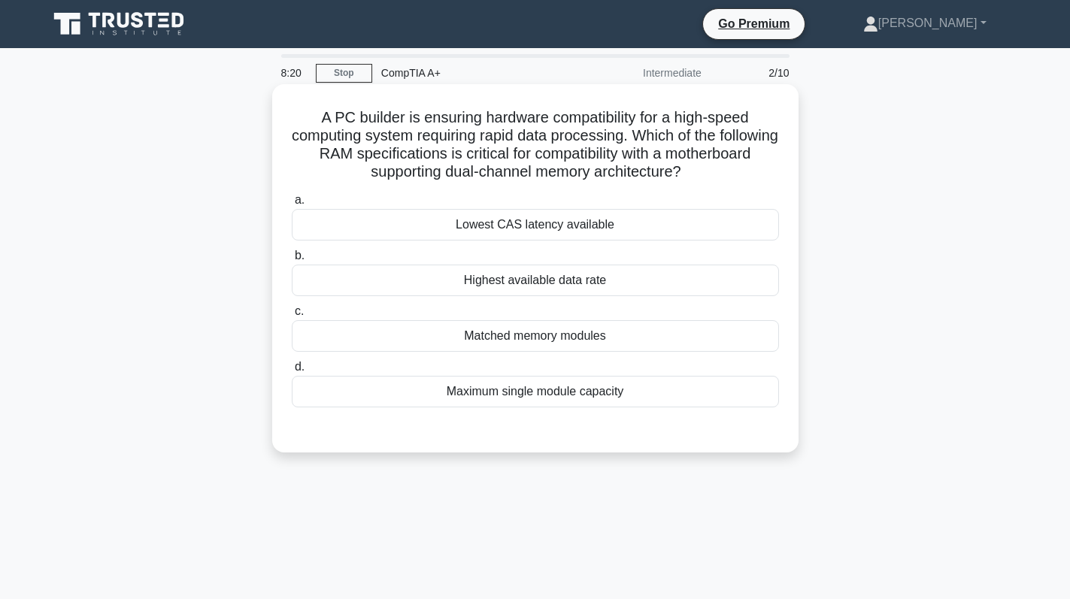
click at [639, 336] on div "Matched memory modules" at bounding box center [535, 336] width 487 height 32
click at [292, 317] on input "c. Matched memory modules" at bounding box center [292, 312] width 0 height 10
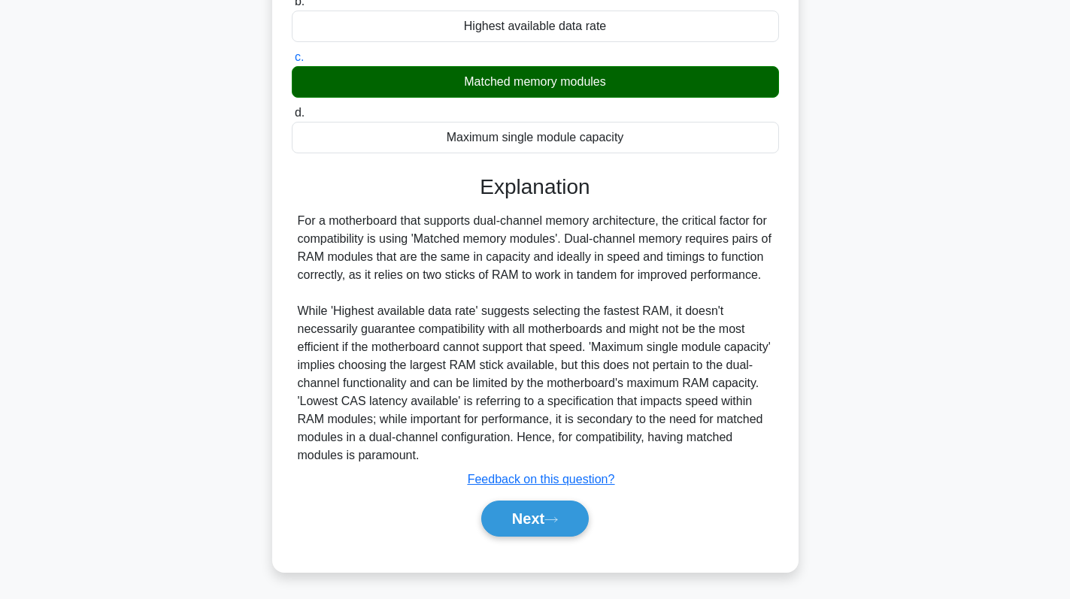
scroll to position [274, 0]
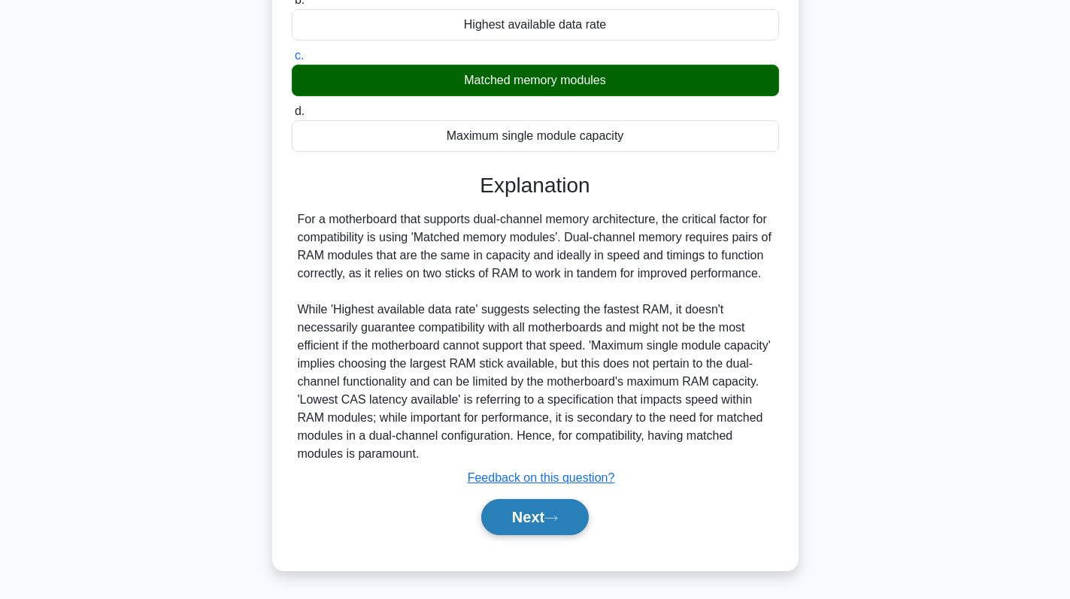
click at [548, 519] on button "Next" at bounding box center [535, 517] width 108 height 36
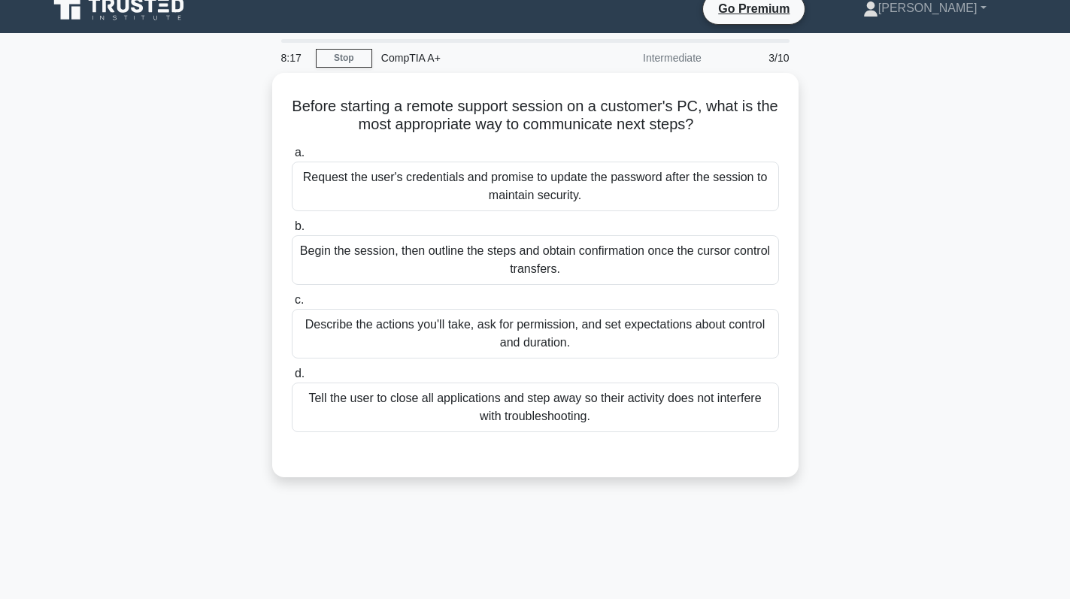
scroll to position [0, 0]
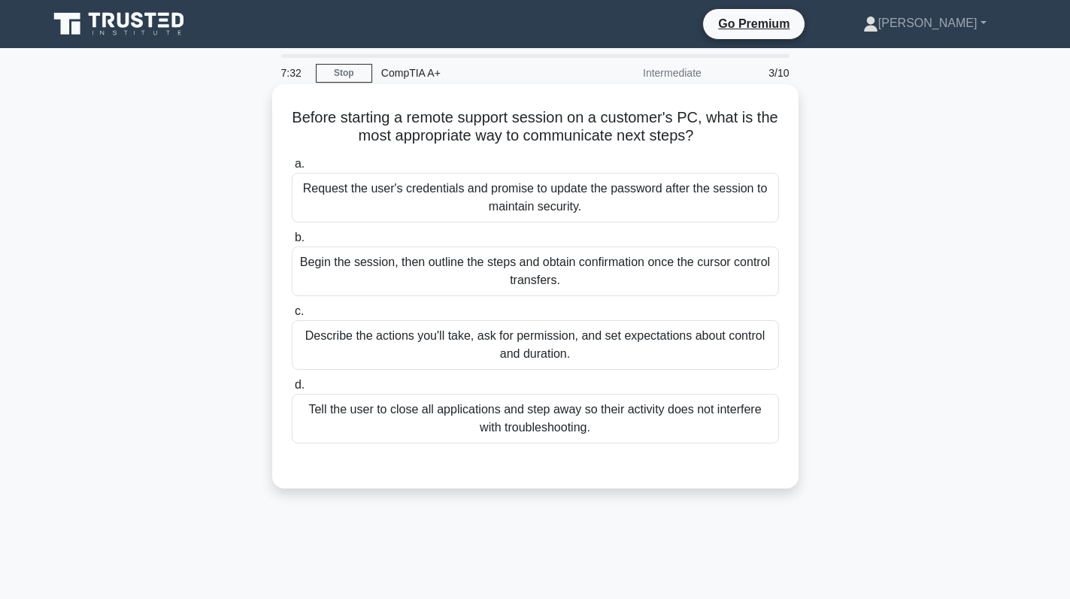
click at [524, 344] on div "Describe the actions you'll take, ask for permission, and set expectations abou…" at bounding box center [535, 345] width 487 height 50
click at [292, 317] on input "c. Describe the actions you'll take, ask for permission, and set expectations a…" at bounding box center [292, 312] width 0 height 10
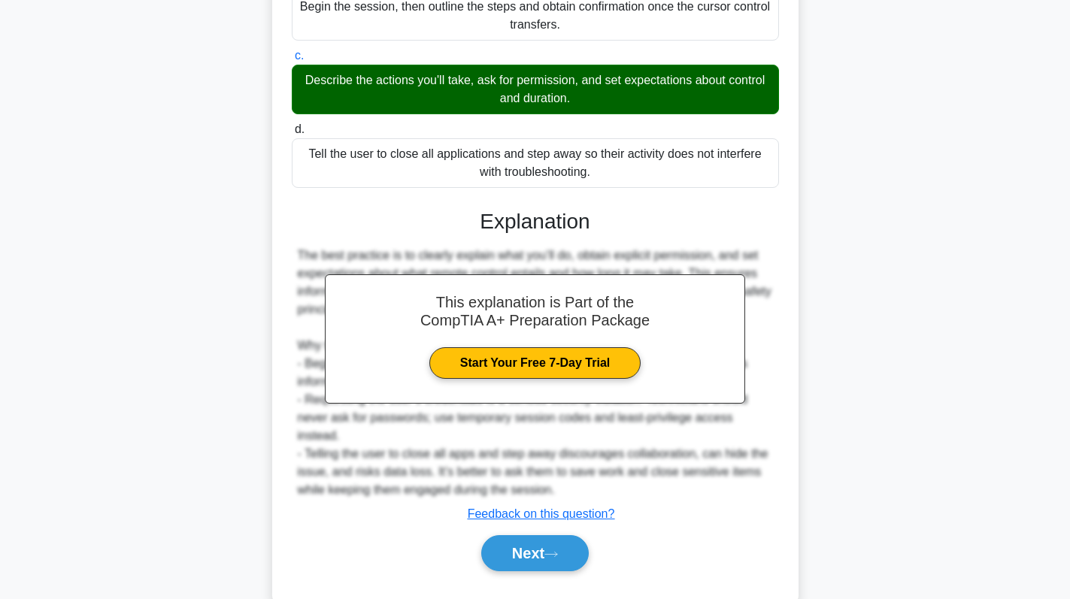
scroll to position [274, 0]
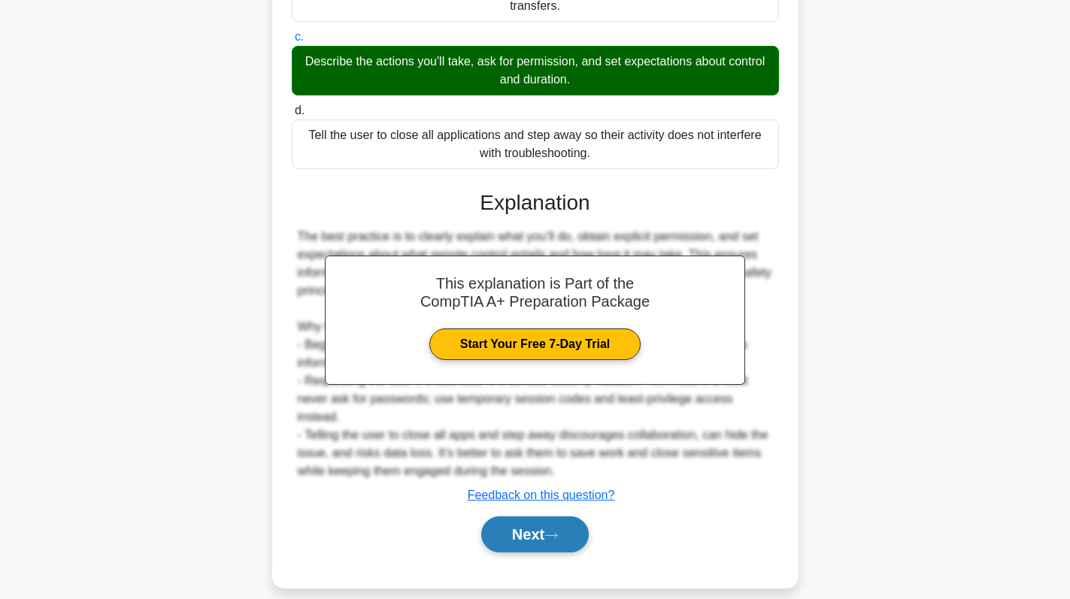
click at [530, 530] on button "Next" at bounding box center [535, 534] width 108 height 36
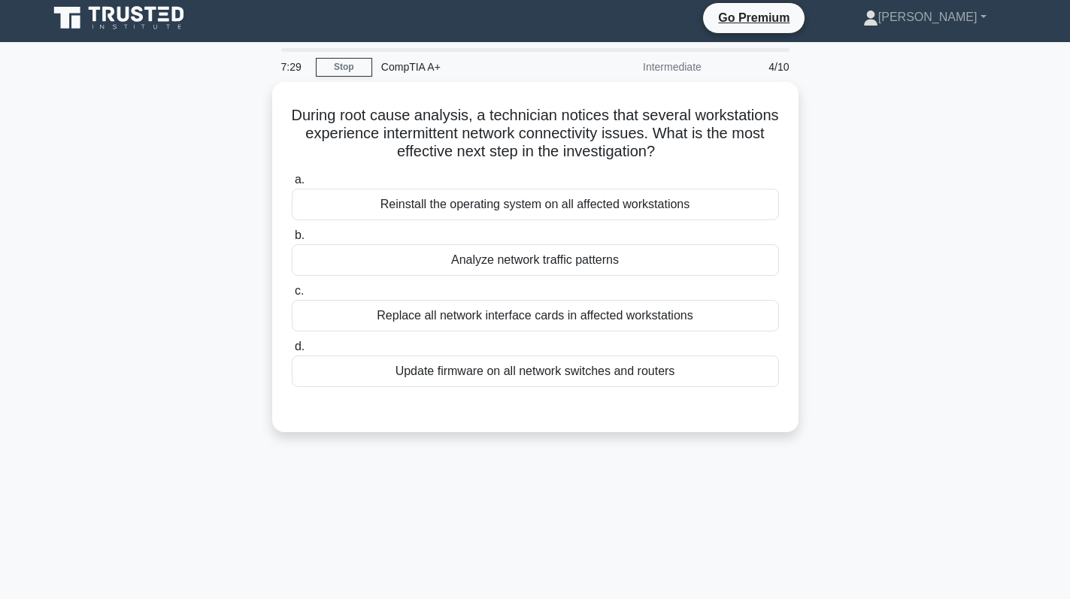
scroll to position [0, 0]
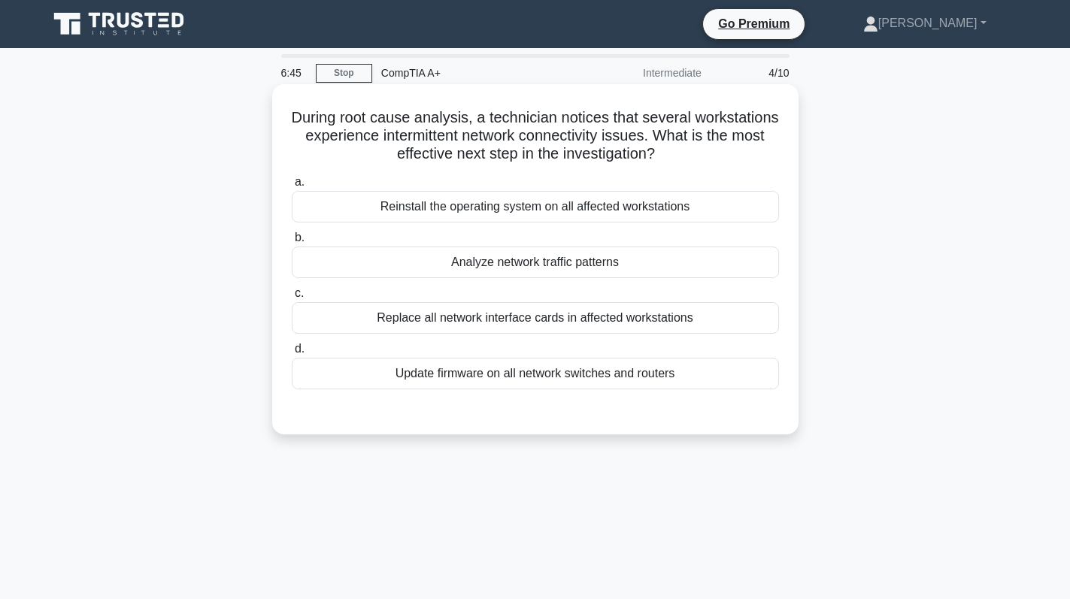
click at [733, 255] on div "Analyze network traffic patterns" at bounding box center [535, 263] width 487 height 32
click at [292, 243] on input "b. Analyze network traffic patterns" at bounding box center [292, 238] width 0 height 10
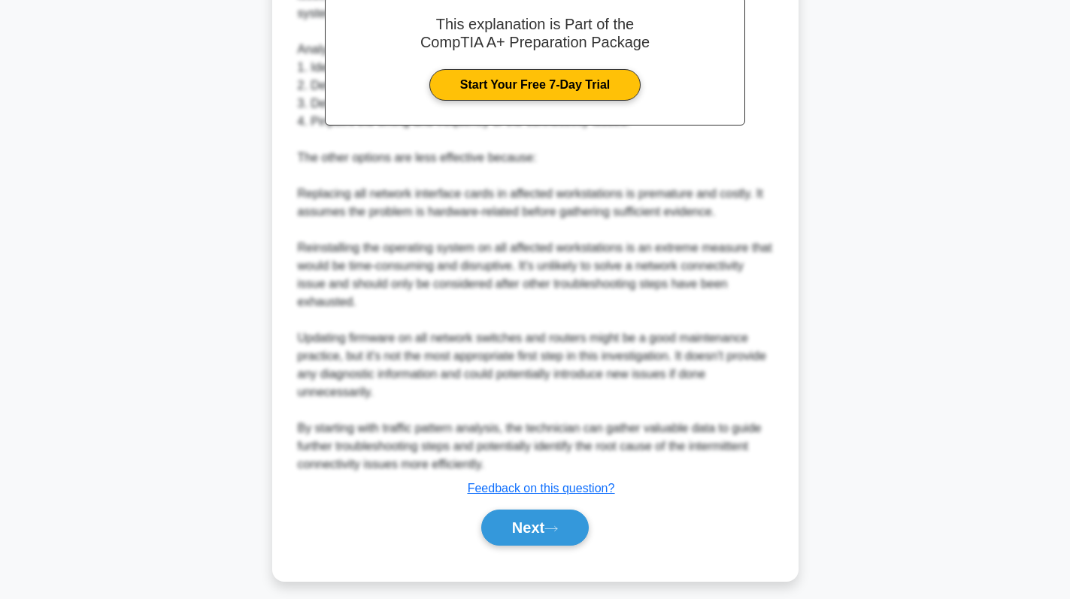
scroll to position [491, 0]
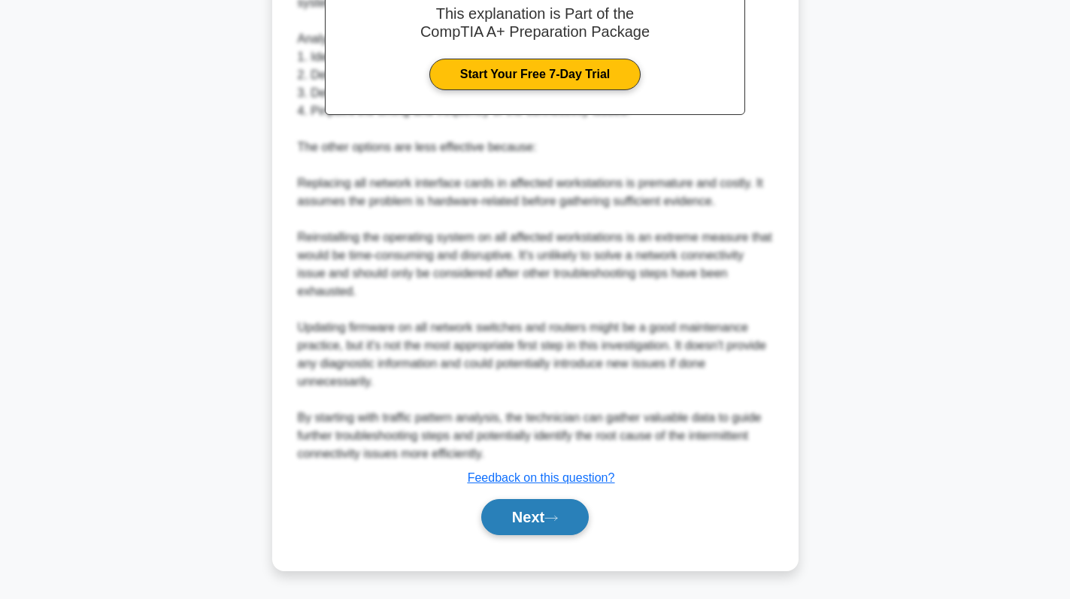
click at [513, 516] on button "Next" at bounding box center [535, 517] width 108 height 36
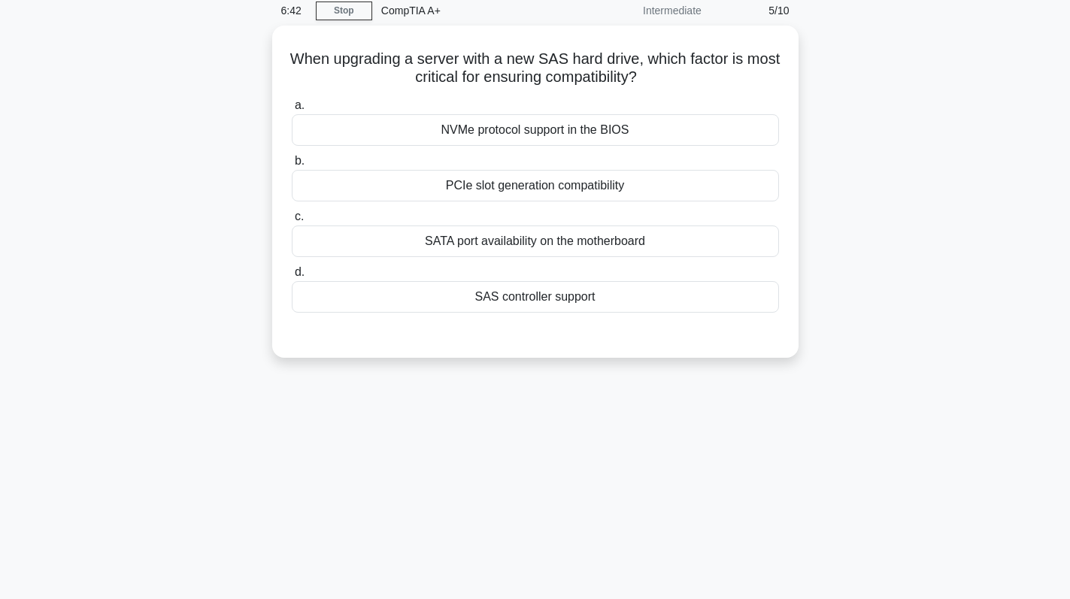
scroll to position [0, 0]
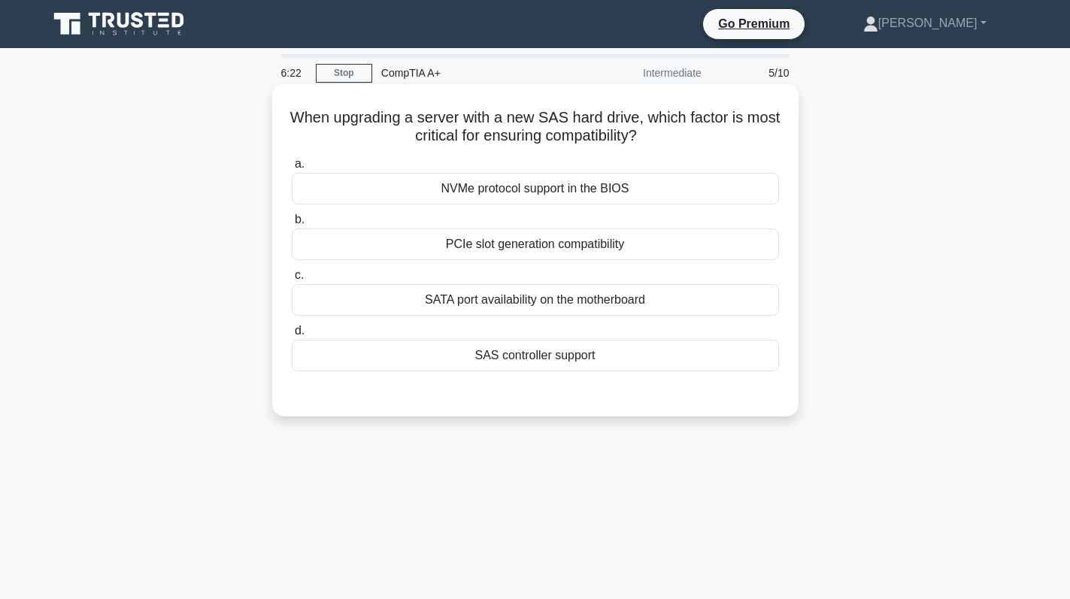
click at [601, 365] on div "SAS controller support" at bounding box center [535, 356] width 487 height 32
click at [292, 336] on input "d. SAS controller support" at bounding box center [292, 331] width 0 height 10
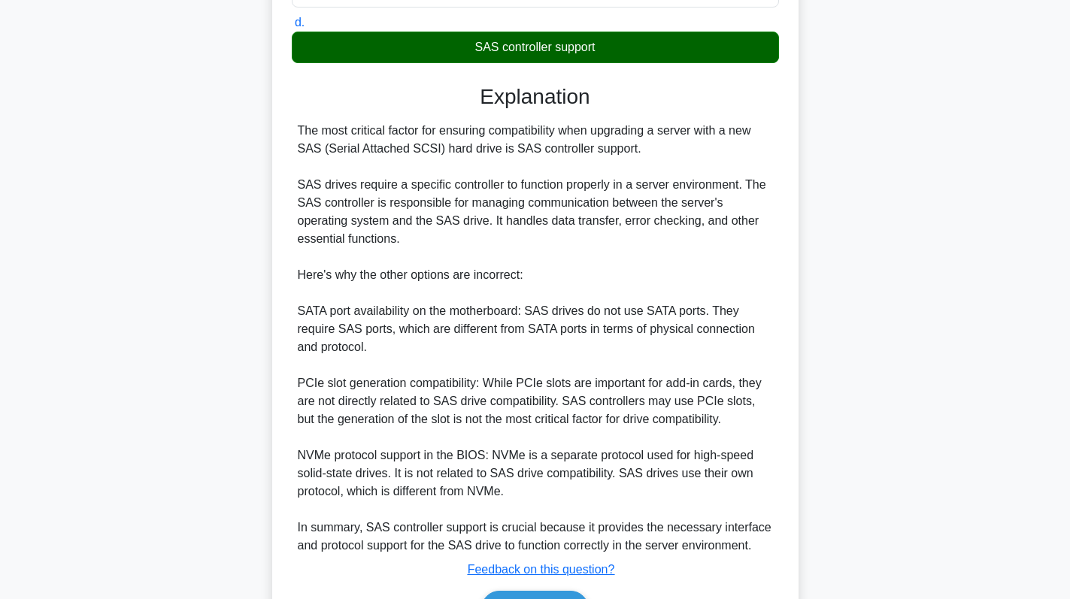
scroll to position [401, 0]
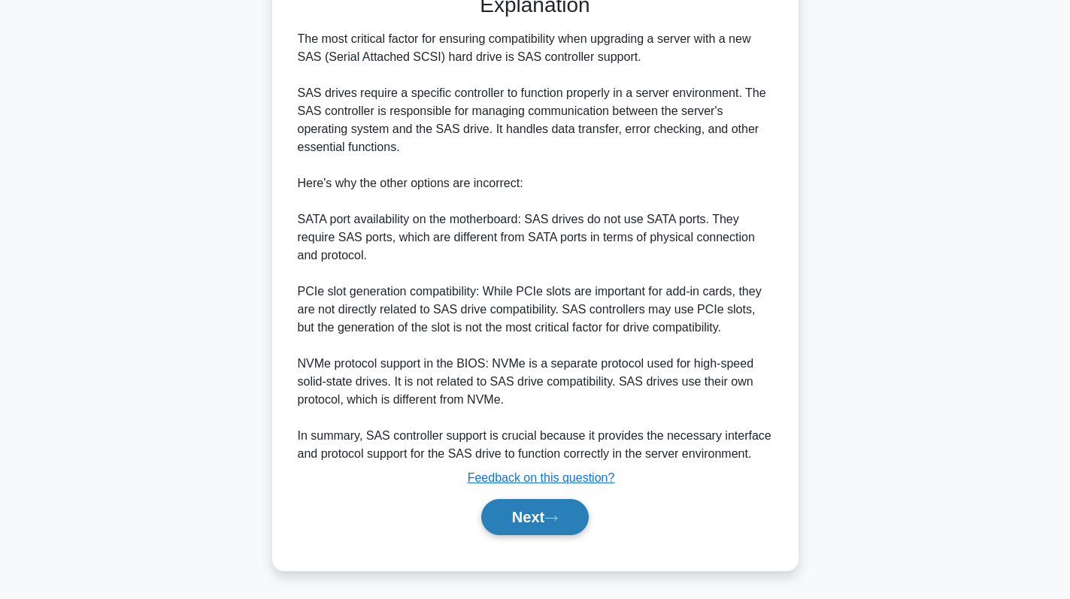
click at [548, 519] on button "Next" at bounding box center [535, 517] width 108 height 36
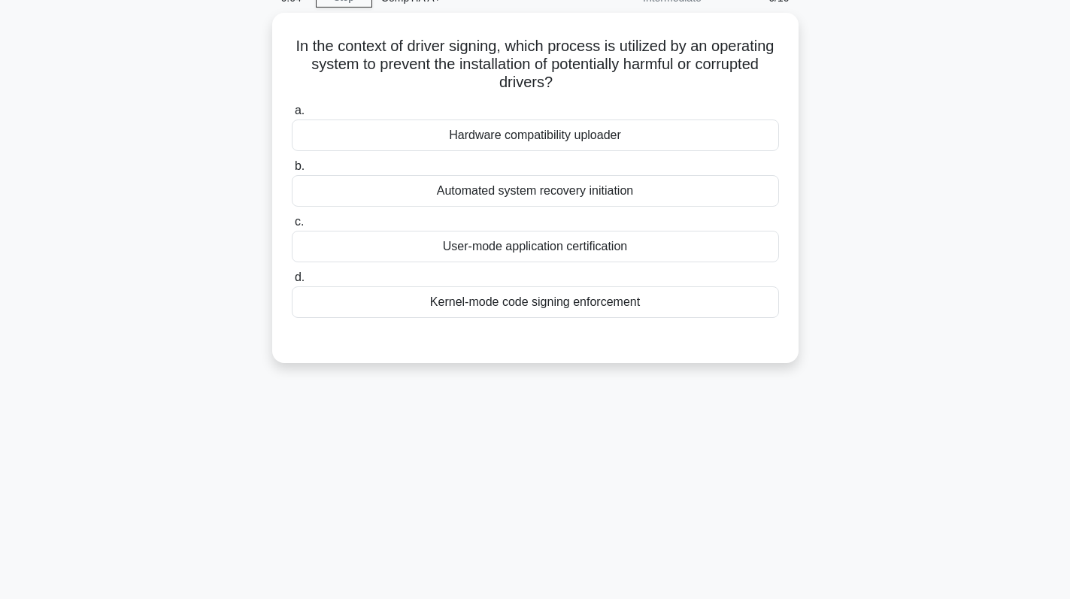
scroll to position [0, 0]
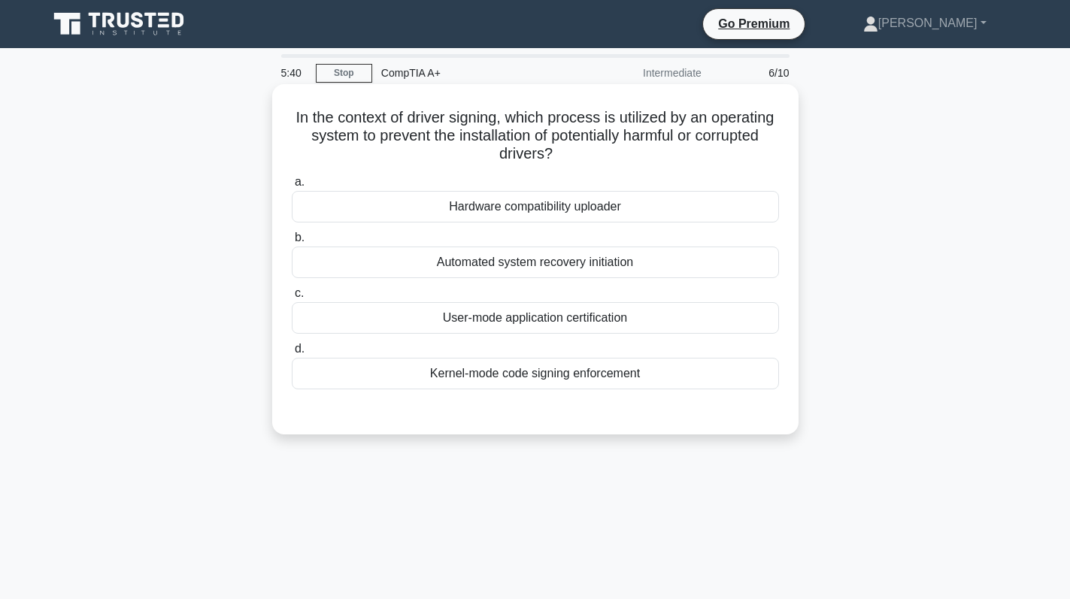
click at [647, 374] on div "Kernel-mode code signing enforcement" at bounding box center [535, 374] width 487 height 32
click at [292, 354] on input "d. Kernel-mode code signing enforcement" at bounding box center [292, 349] width 0 height 10
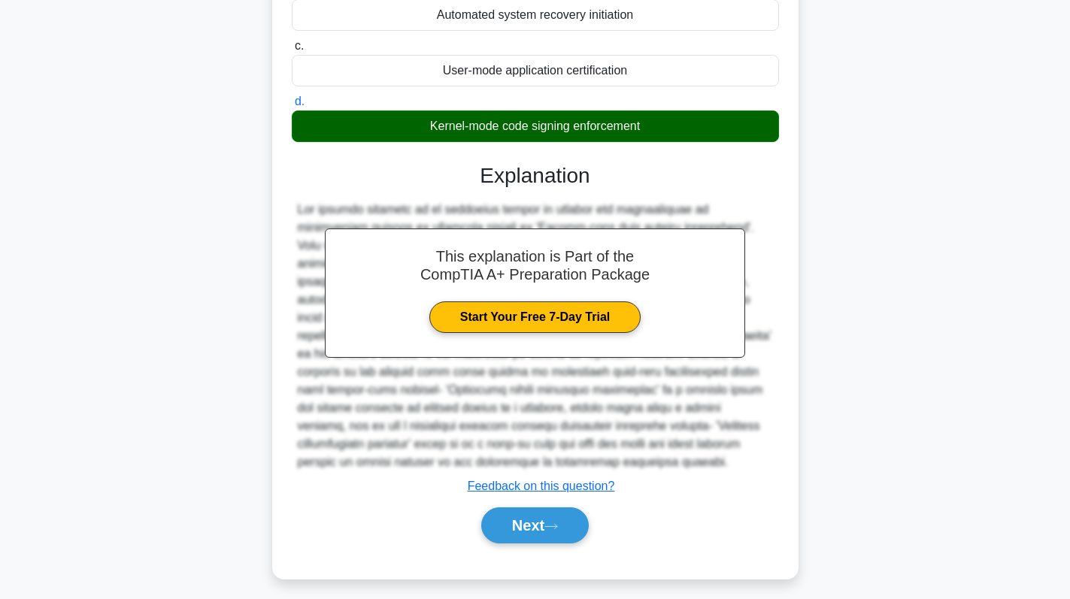
scroll to position [256, 0]
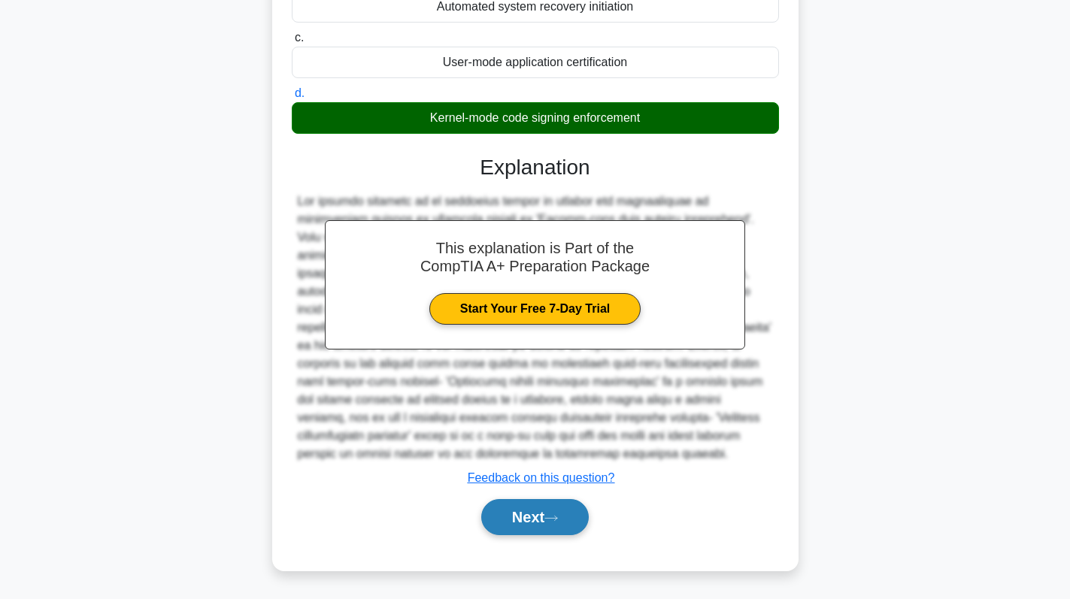
click at [544, 515] on button "Next" at bounding box center [535, 517] width 108 height 36
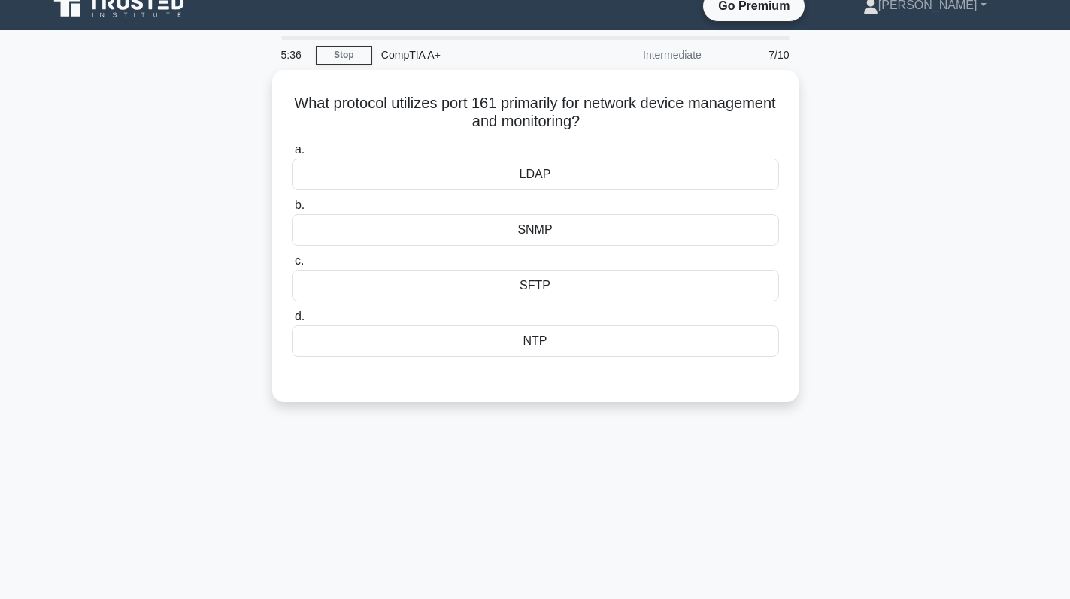
scroll to position [0, 0]
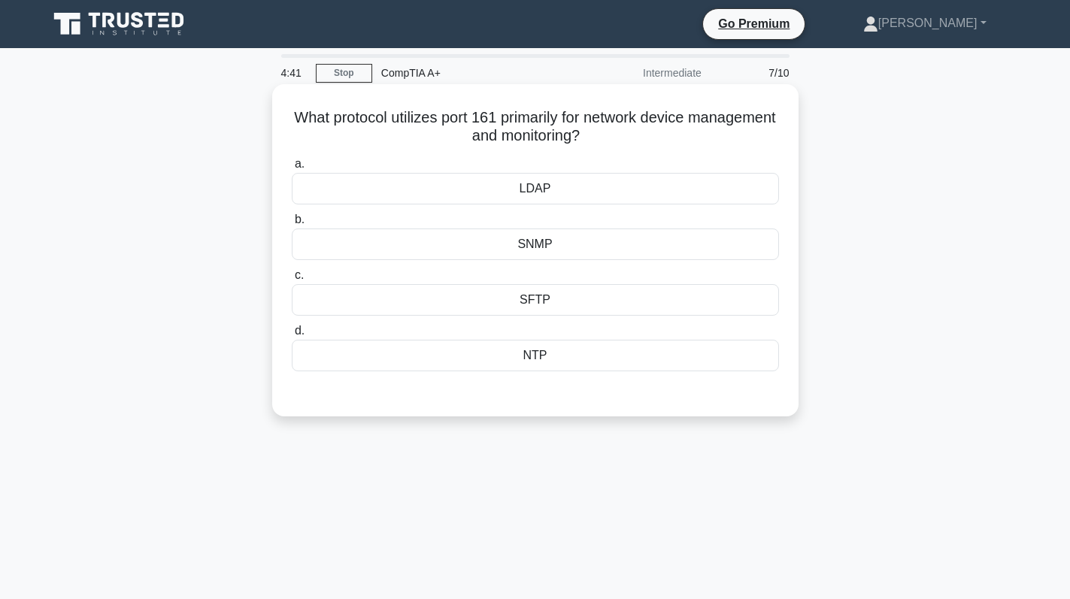
click at [586, 253] on div "SNMP" at bounding box center [535, 245] width 487 height 32
click at [292, 225] on input "b. SNMP" at bounding box center [292, 220] width 0 height 10
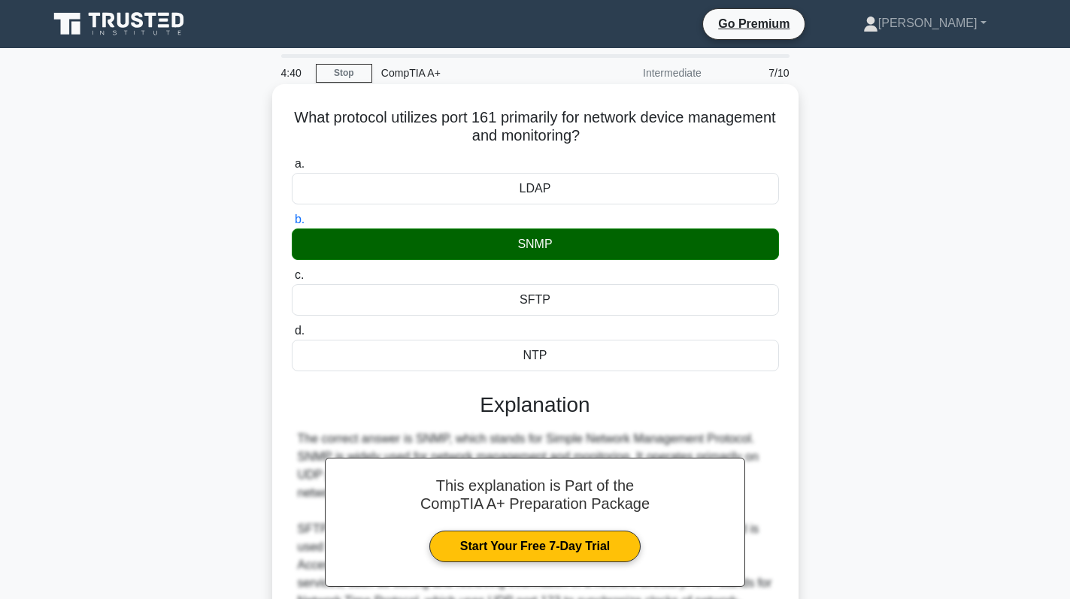
scroll to position [213, 0]
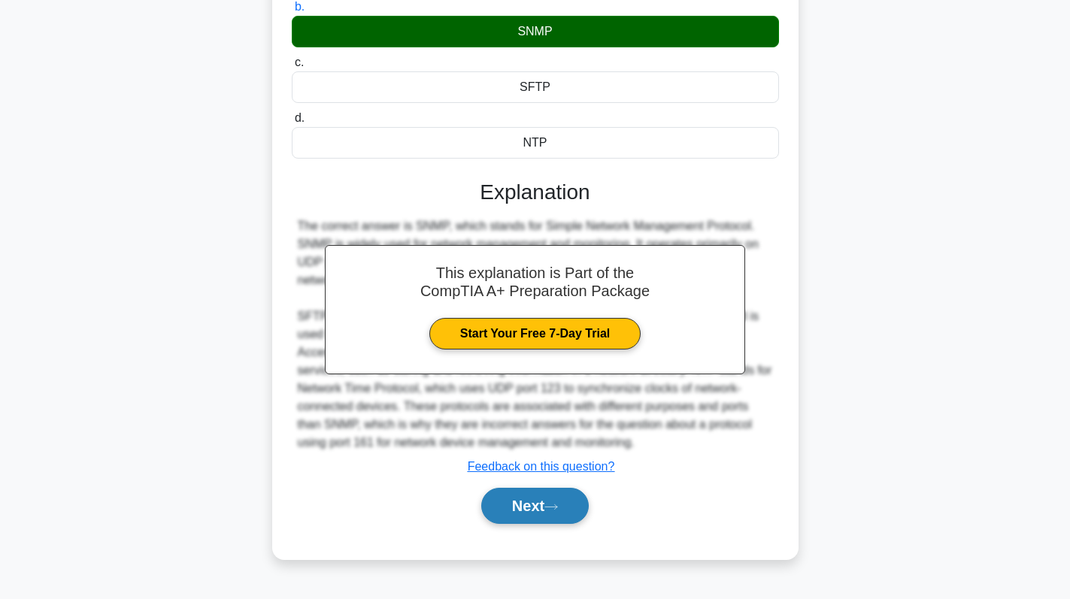
click at [506, 502] on button "Next" at bounding box center [535, 506] width 108 height 36
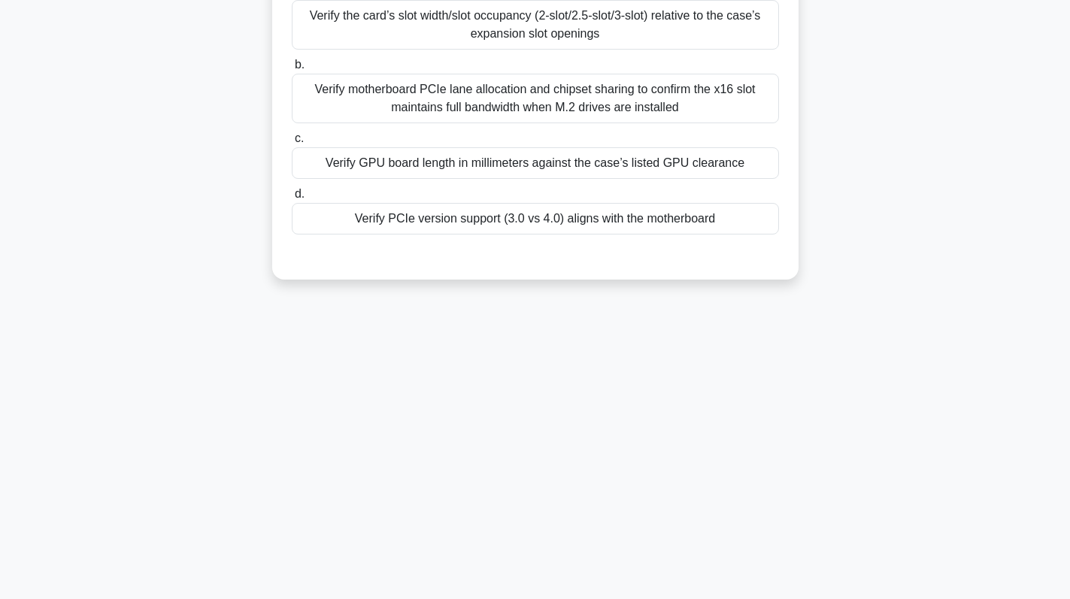
click at [850, 189] on div "You plan to install a new GPU in a microATX case that exposes only two rear exp…" at bounding box center [535, 86] width 992 height 423
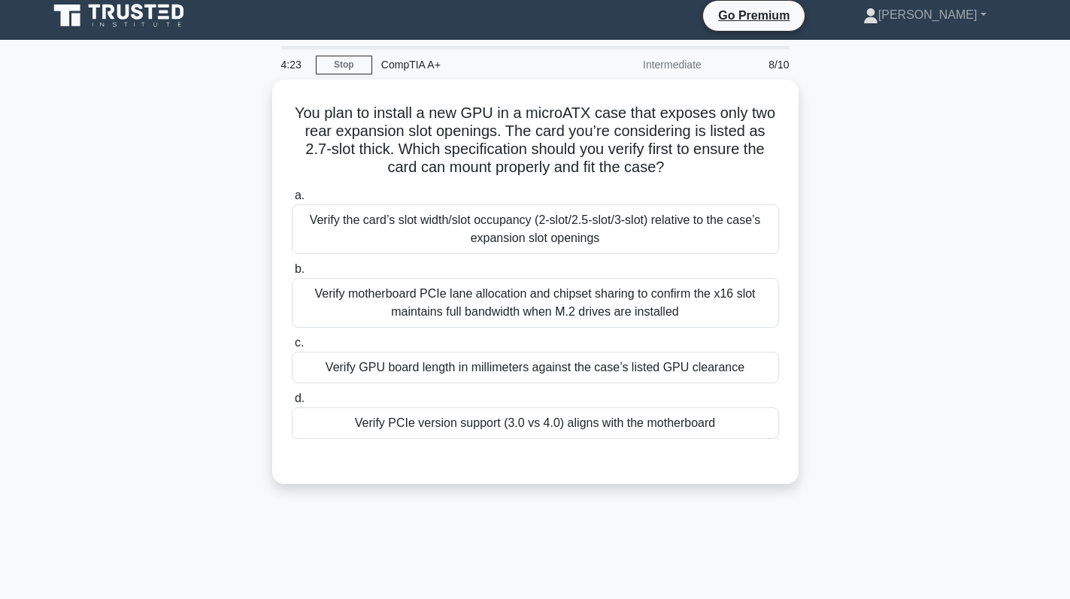
scroll to position [0, 0]
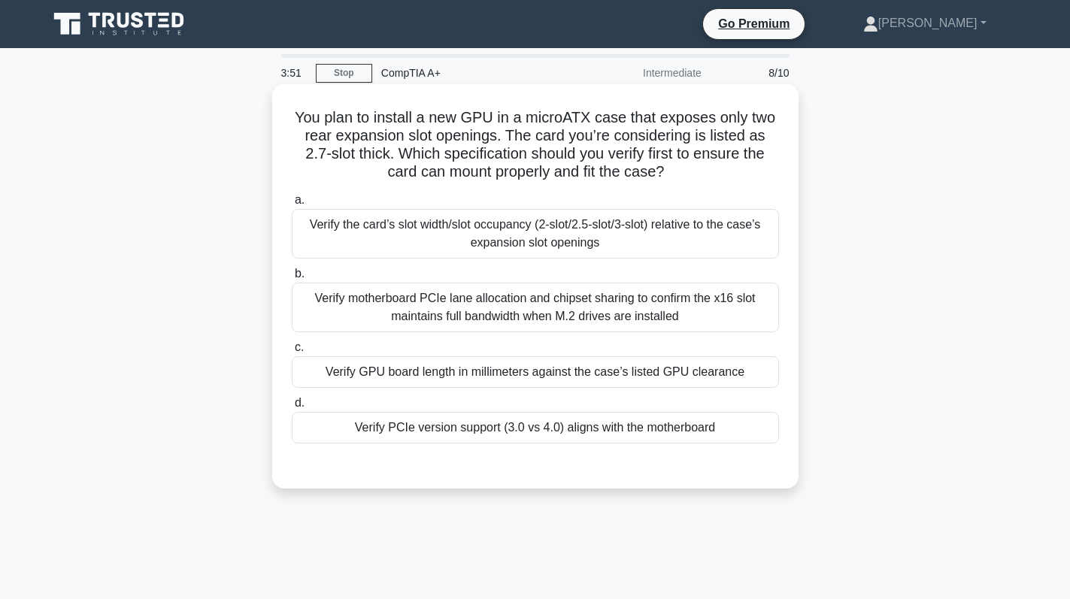
click at [492, 230] on div "Verify the card’s slot width/slot occupancy (2-slot/2.5-slot/3-slot) relative t…" at bounding box center [535, 234] width 487 height 50
click at [292, 205] on input "a. Verify the card’s slot width/slot occupancy (2-slot/2.5-slot/3-slot) relativ…" at bounding box center [292, 200] width 0 height 10
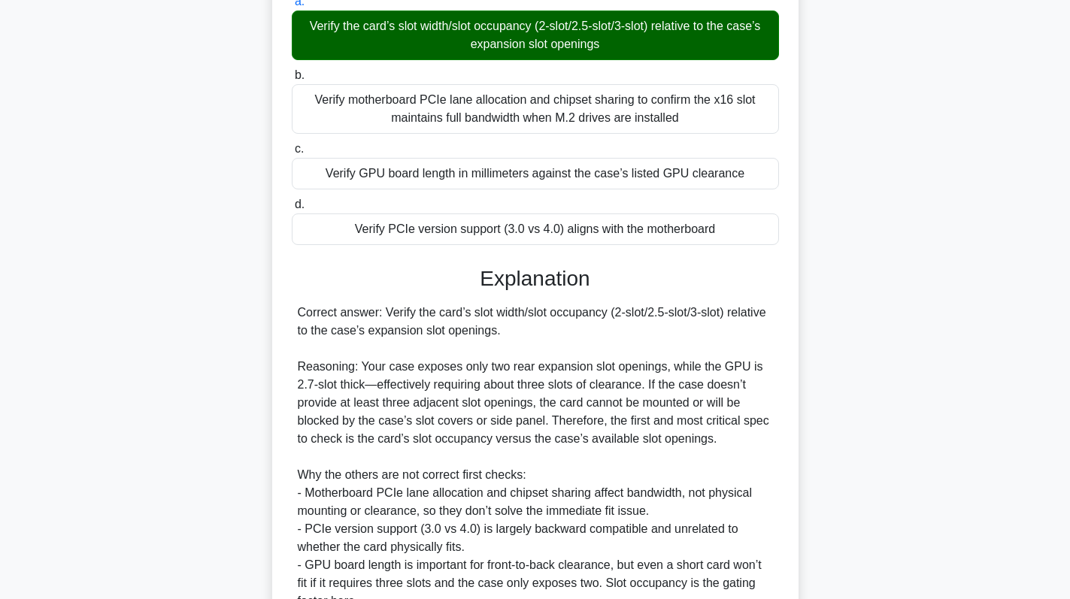
scroll to position [347, 0]
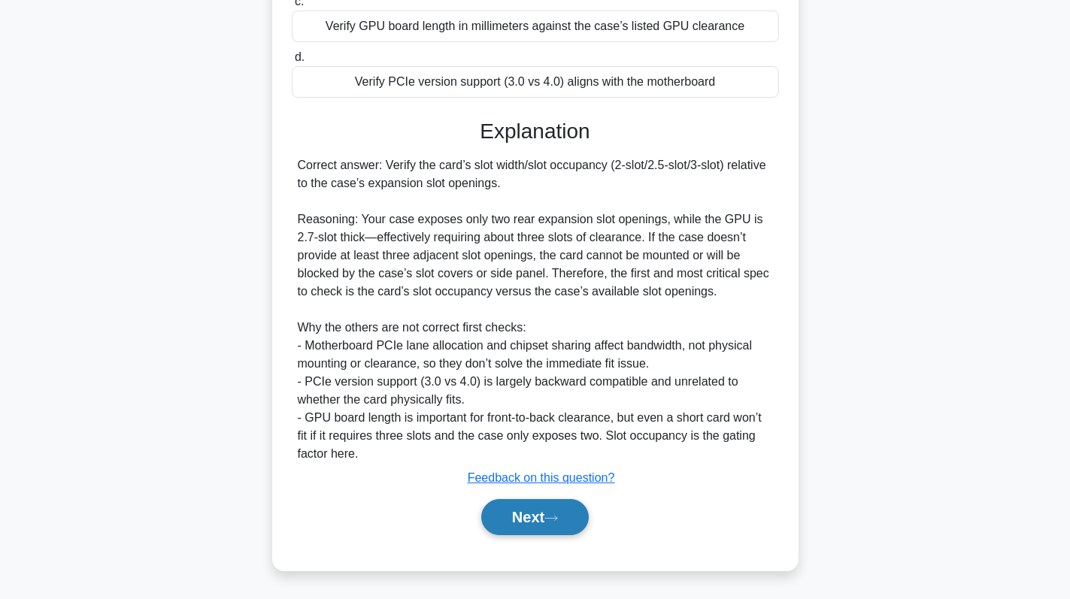
click at [519, 522] on button "Next" at bounding box center [535, 517] width 108 height 36
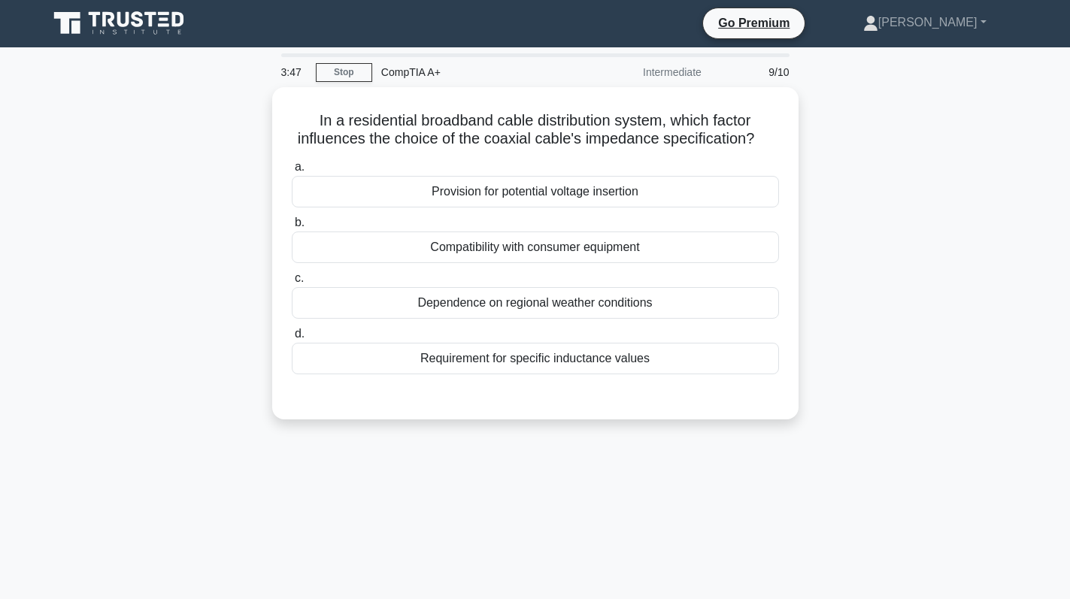
scroll to position [0, 0]
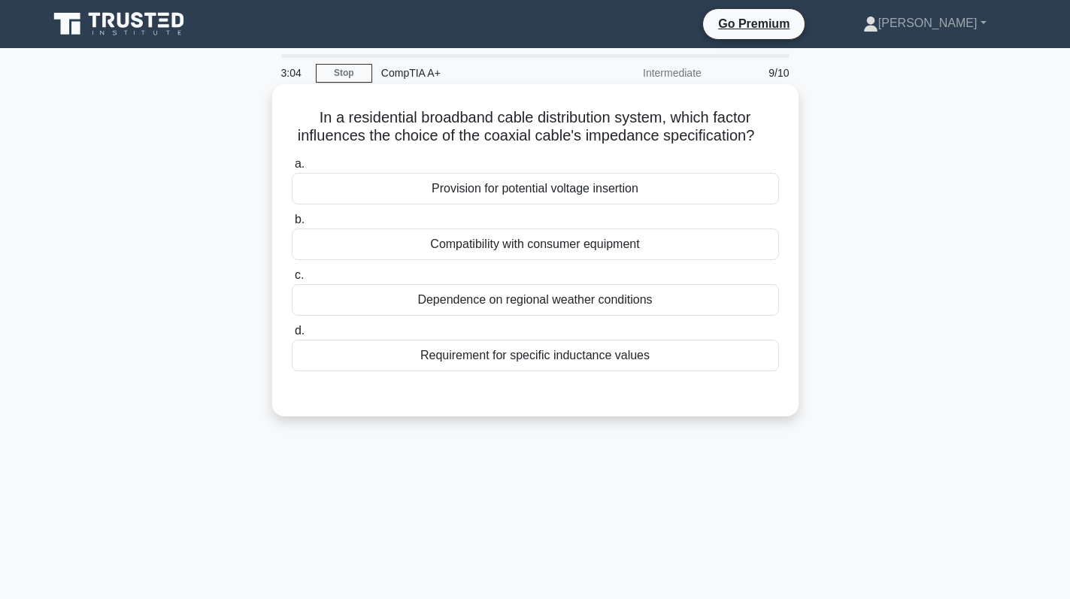
click at [710, 242] on div "Compatibility with consumer equipment" at bounding box center [535, 245] width 487 height 32
click at [292, 225] on input "b. Compatibility with consumer equipment" at bounding box center [292, 220] width 0 height 10
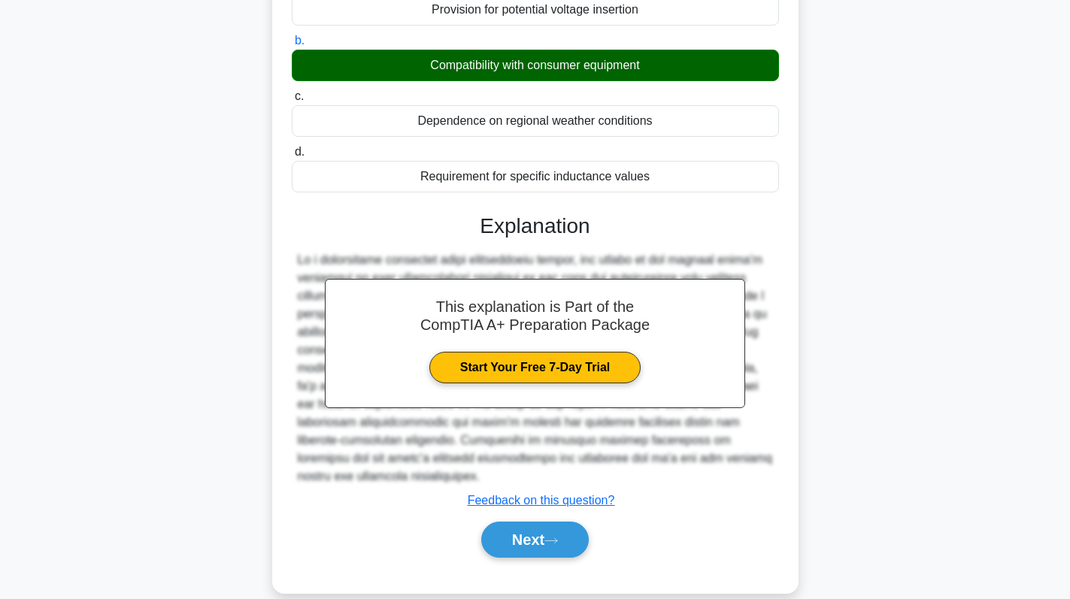
scroll to position [213, 0]
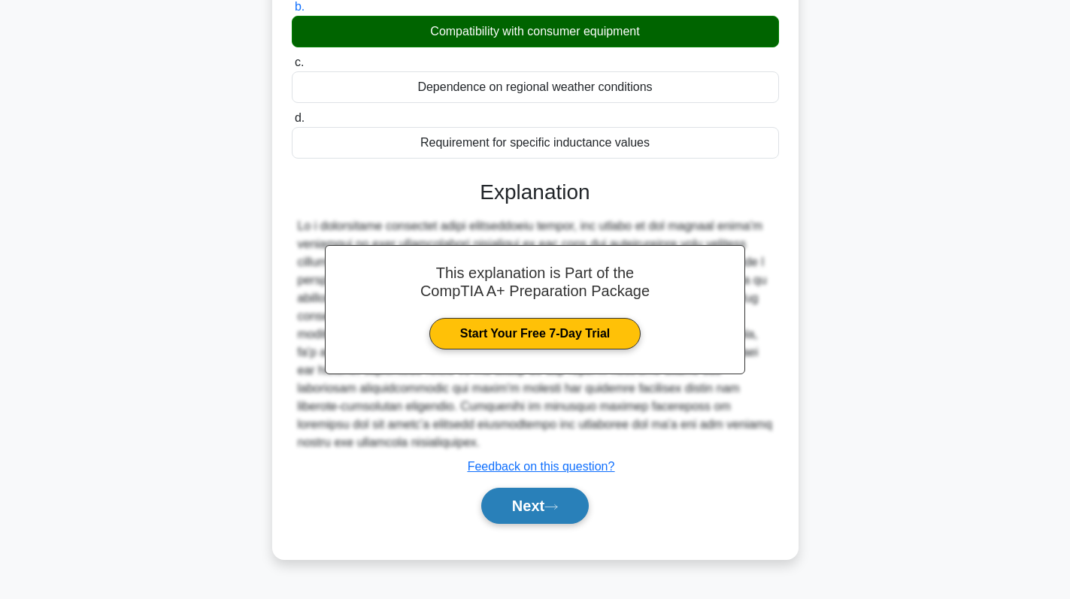
click at [533, 496] on button "Next" at bounding box center [535, 506] width 108 height 36
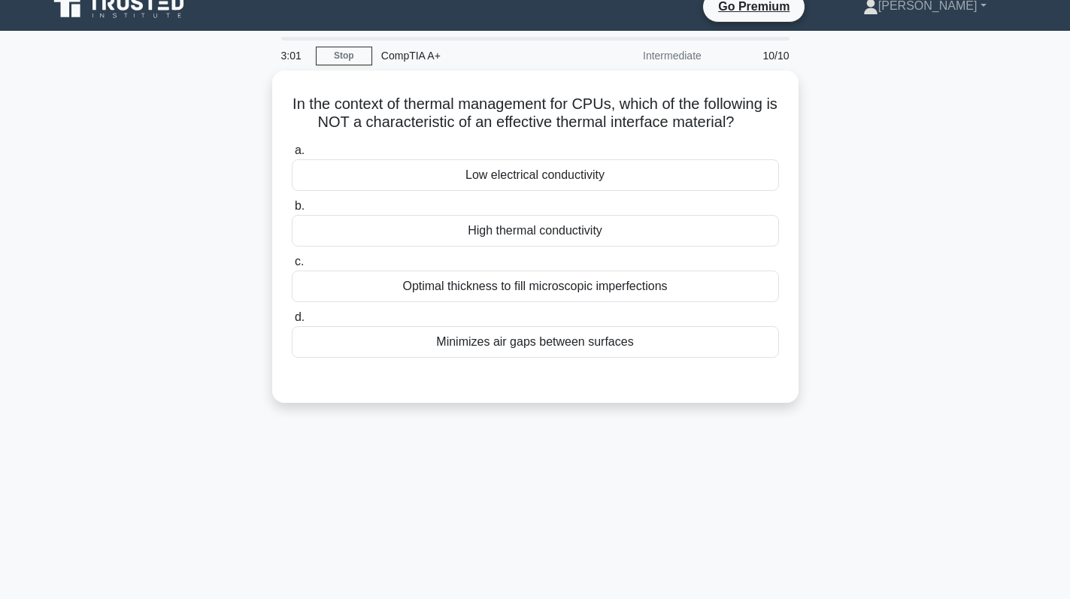
scroll to position [0, 0]
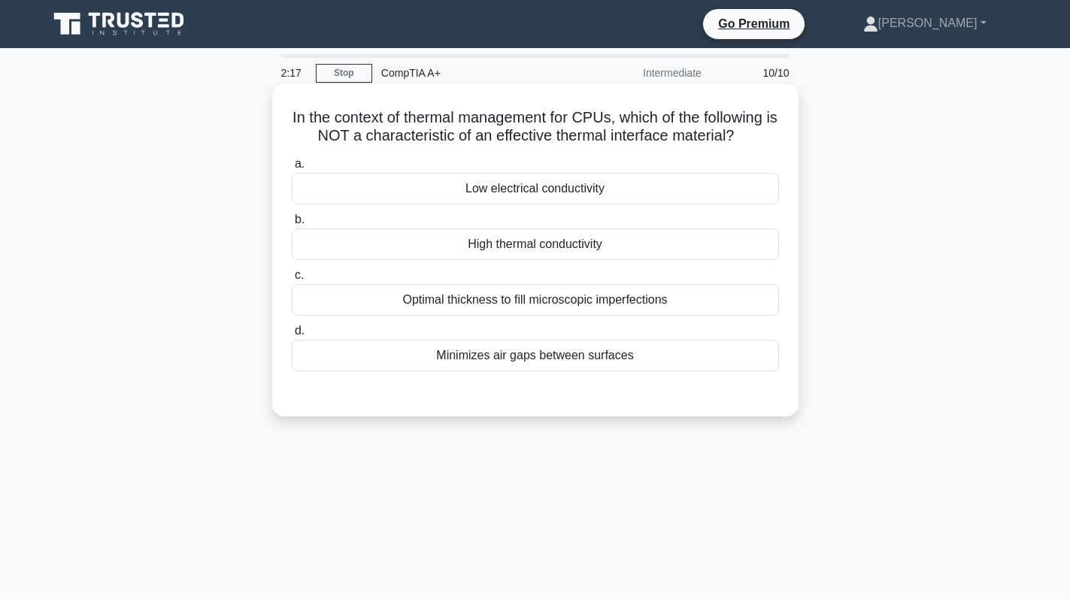
click at [640, 192] on div "Low electrical conductivity" at bounding box center [535, 189] width 487 height 32
click at [292, 169] on input "a. Low electrical conductivity" at bounding box center [292, 164] width 0 height 10
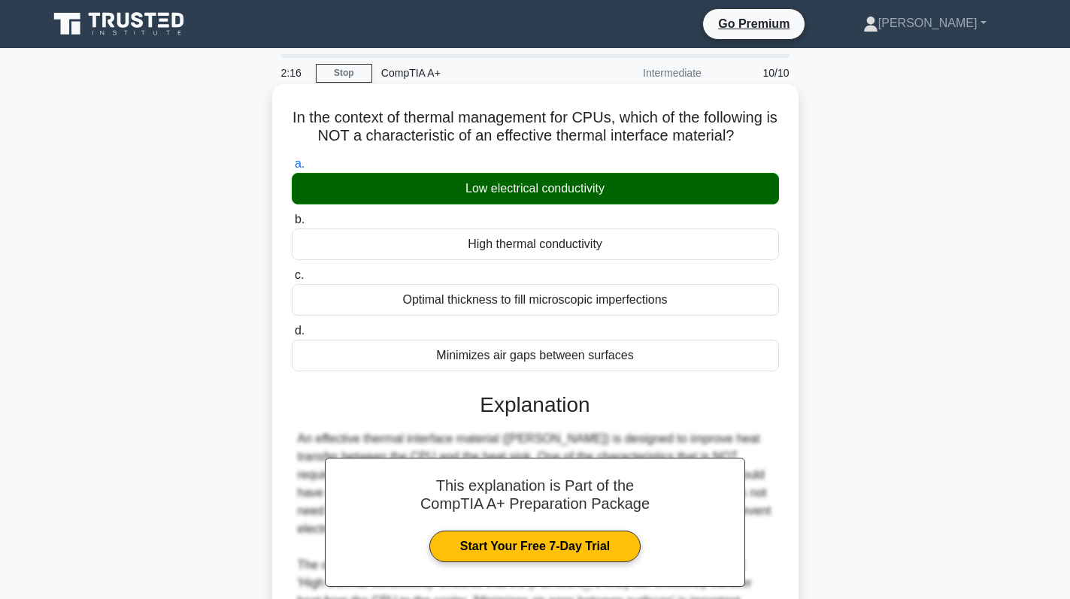
scroll to position [213, 0]
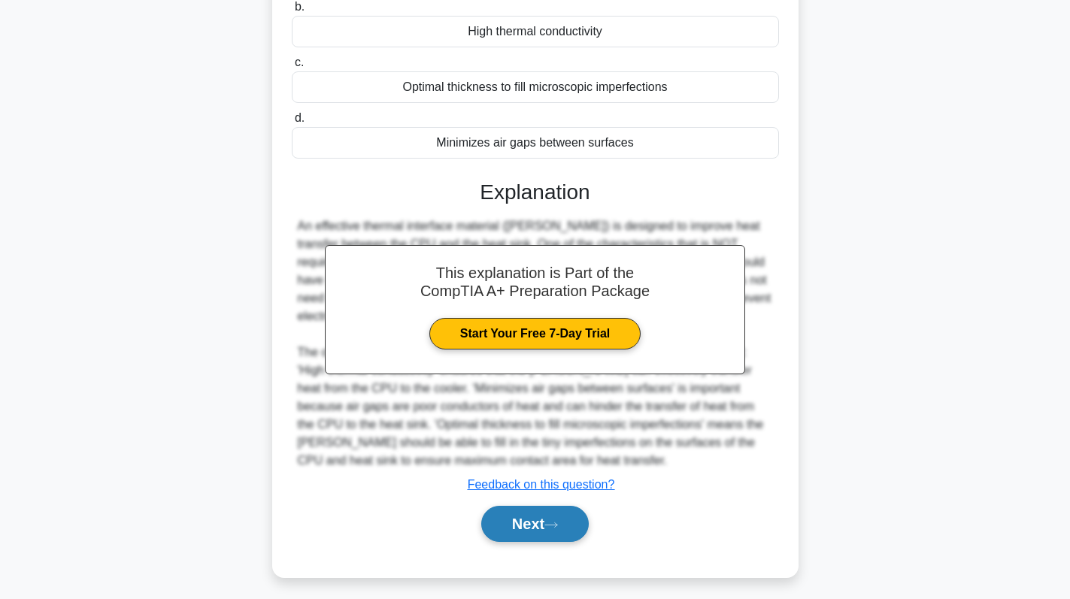
click at [526, 506] on button "Next" at bounding box center [535, 524] width 108 height 36
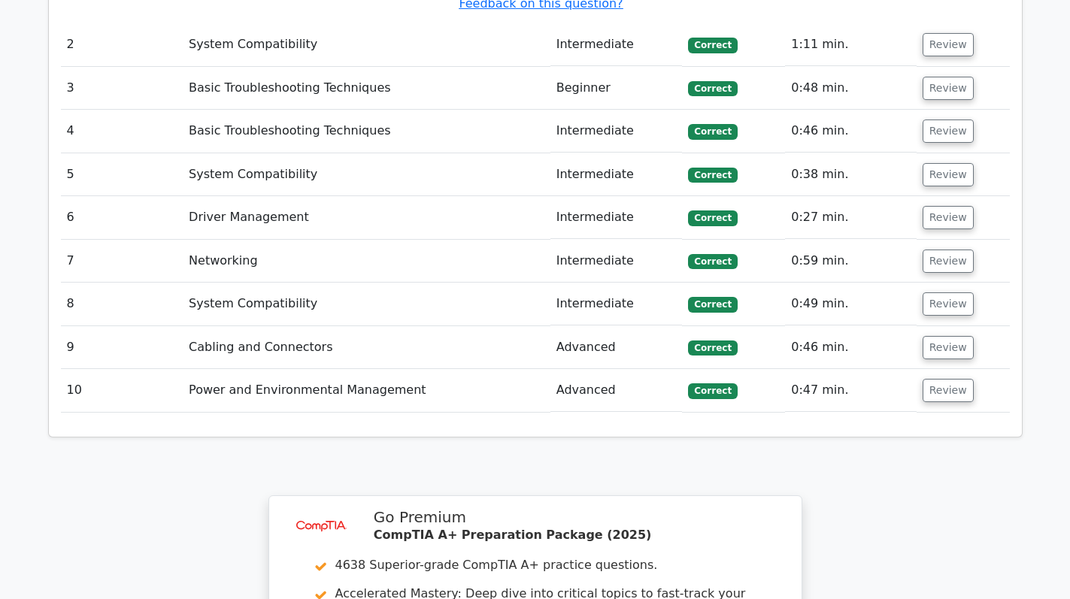
scroll to position [1879, 0]
